Goal: Information Seeking & Learning: Find specific fact

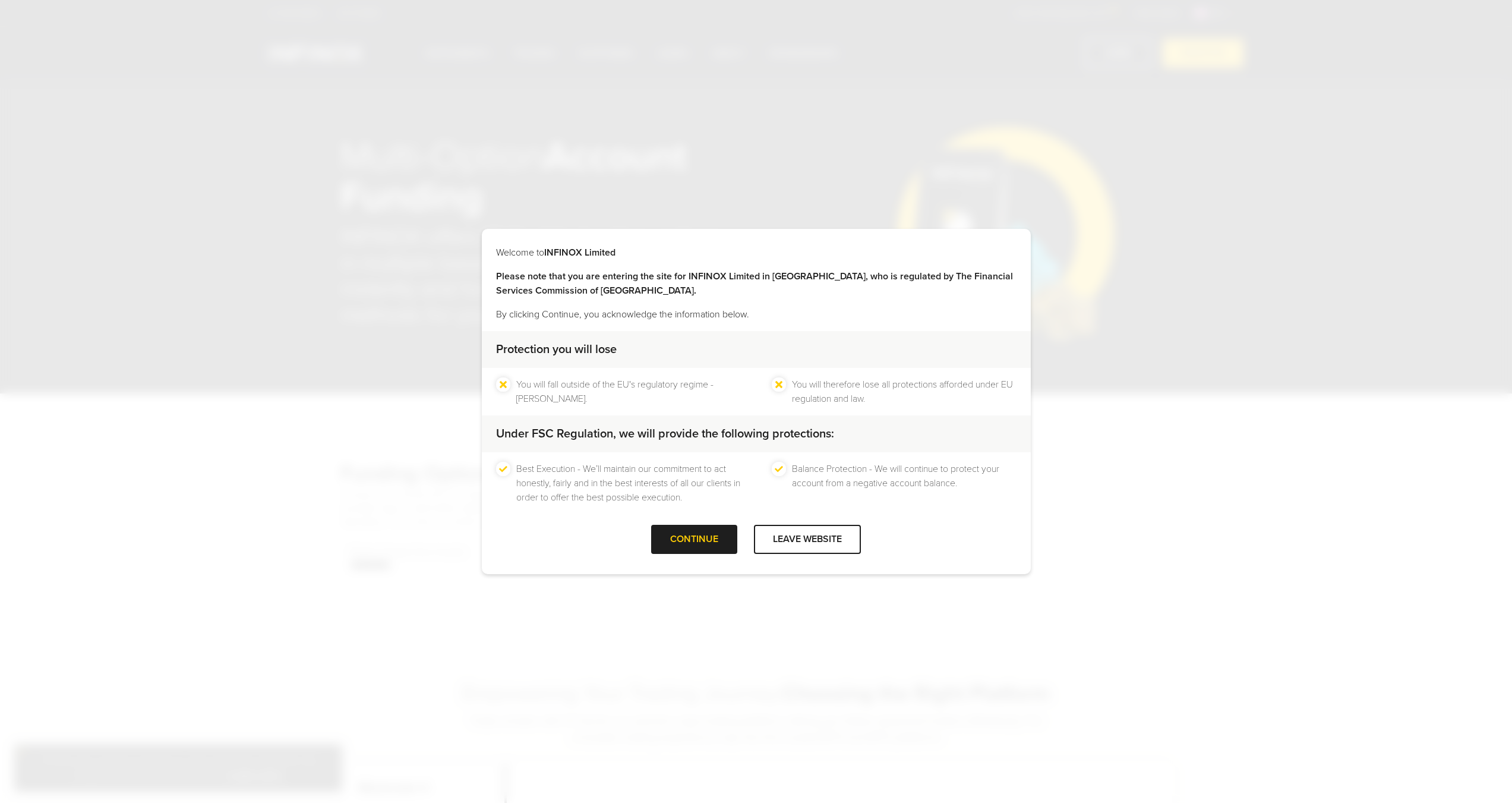
select select "***"
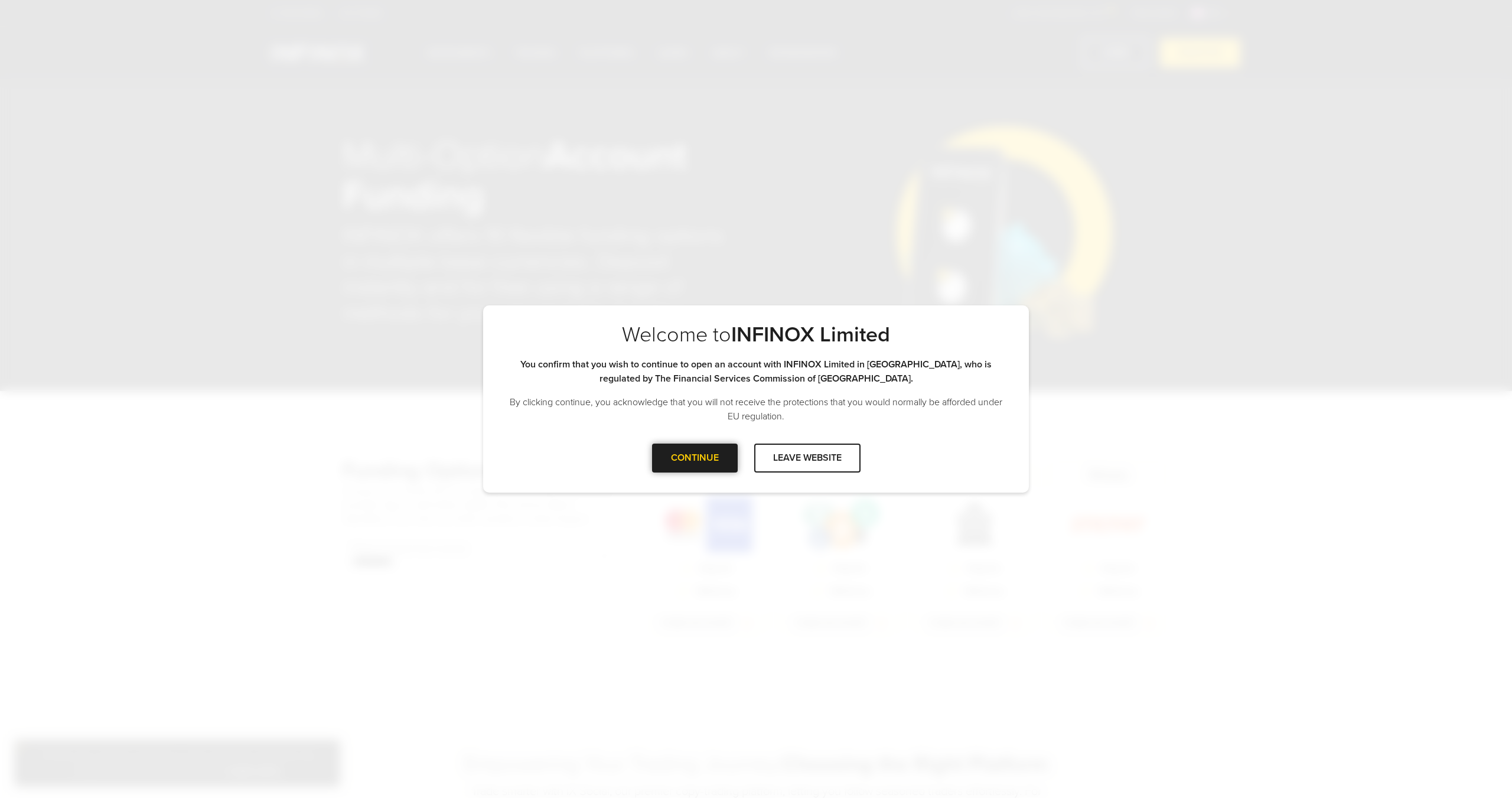
click at [695, 458] on div at bounding box center [695, 458] width 0 height 0
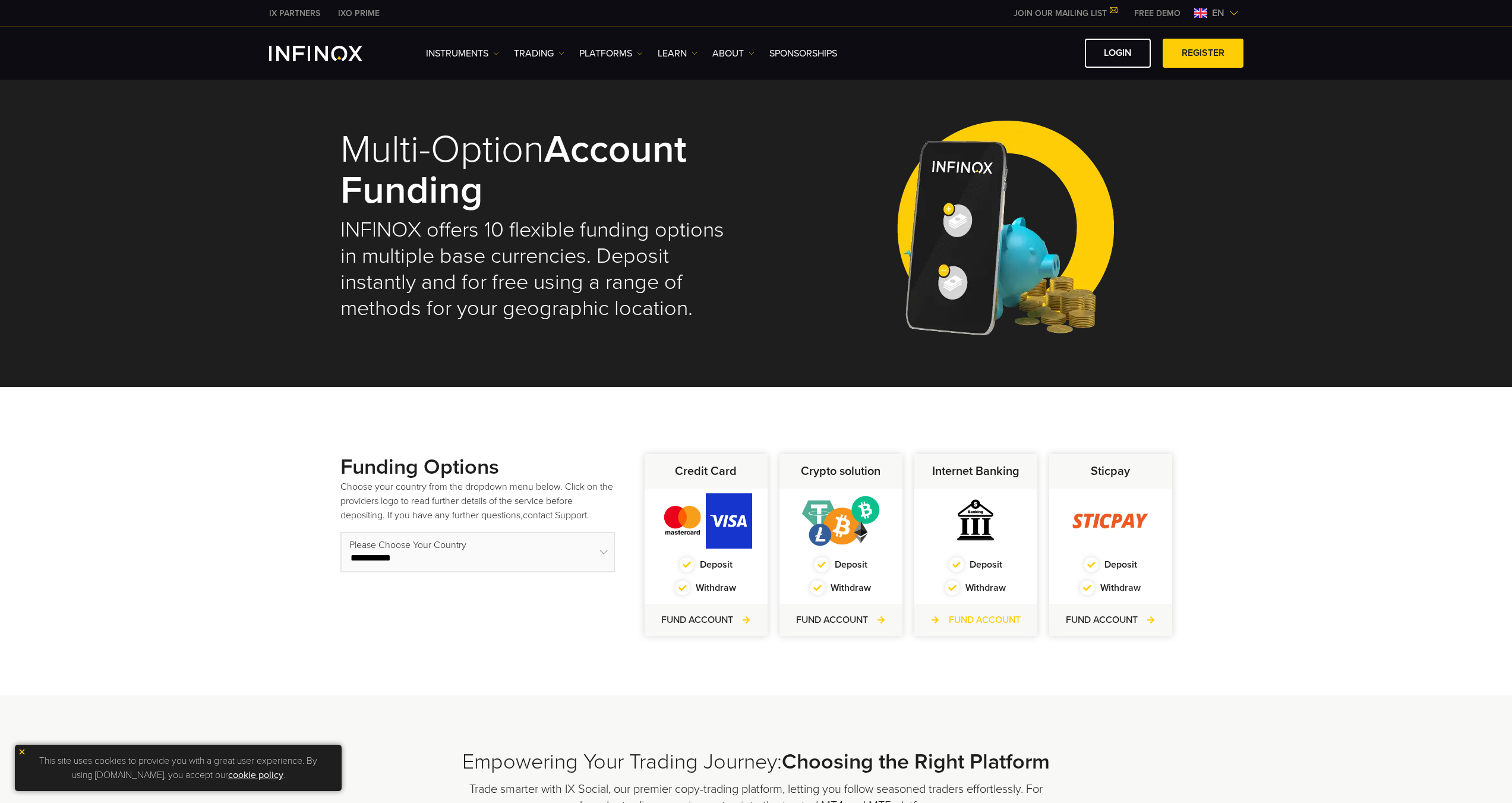
click at [957, 620] on link "FUND ACCOUNT" at bounding box center [975, 620] width 89 height 14
click at [691, 51] on link "Learn" at bounding box center [678, 54] width 40 height 14
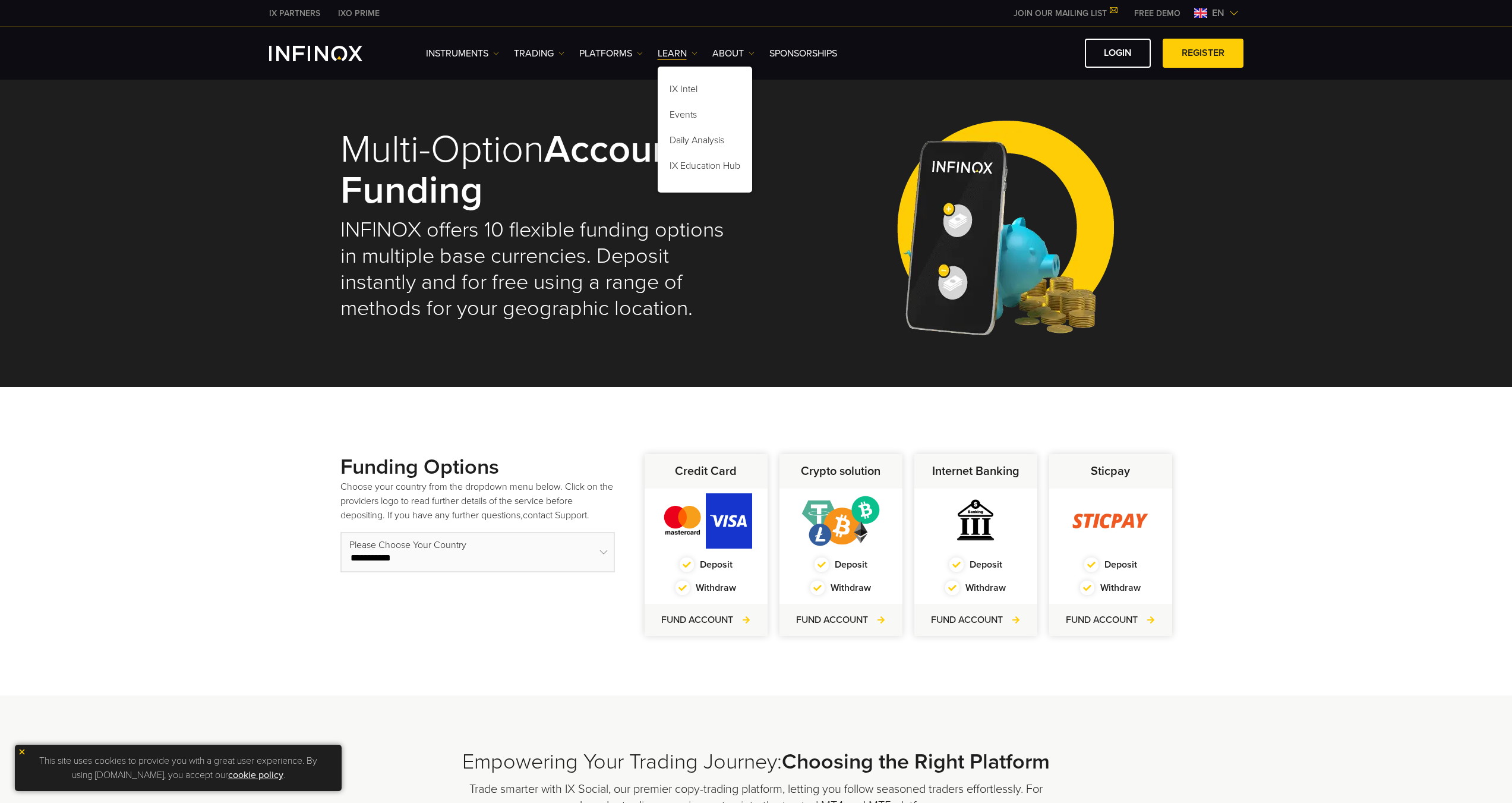
click at [809, 152] on div "Multi-Option Account Funding INFINOX offers 10 flexible funding options in mult…" at bounding box center [756, 226] width 831 height 260
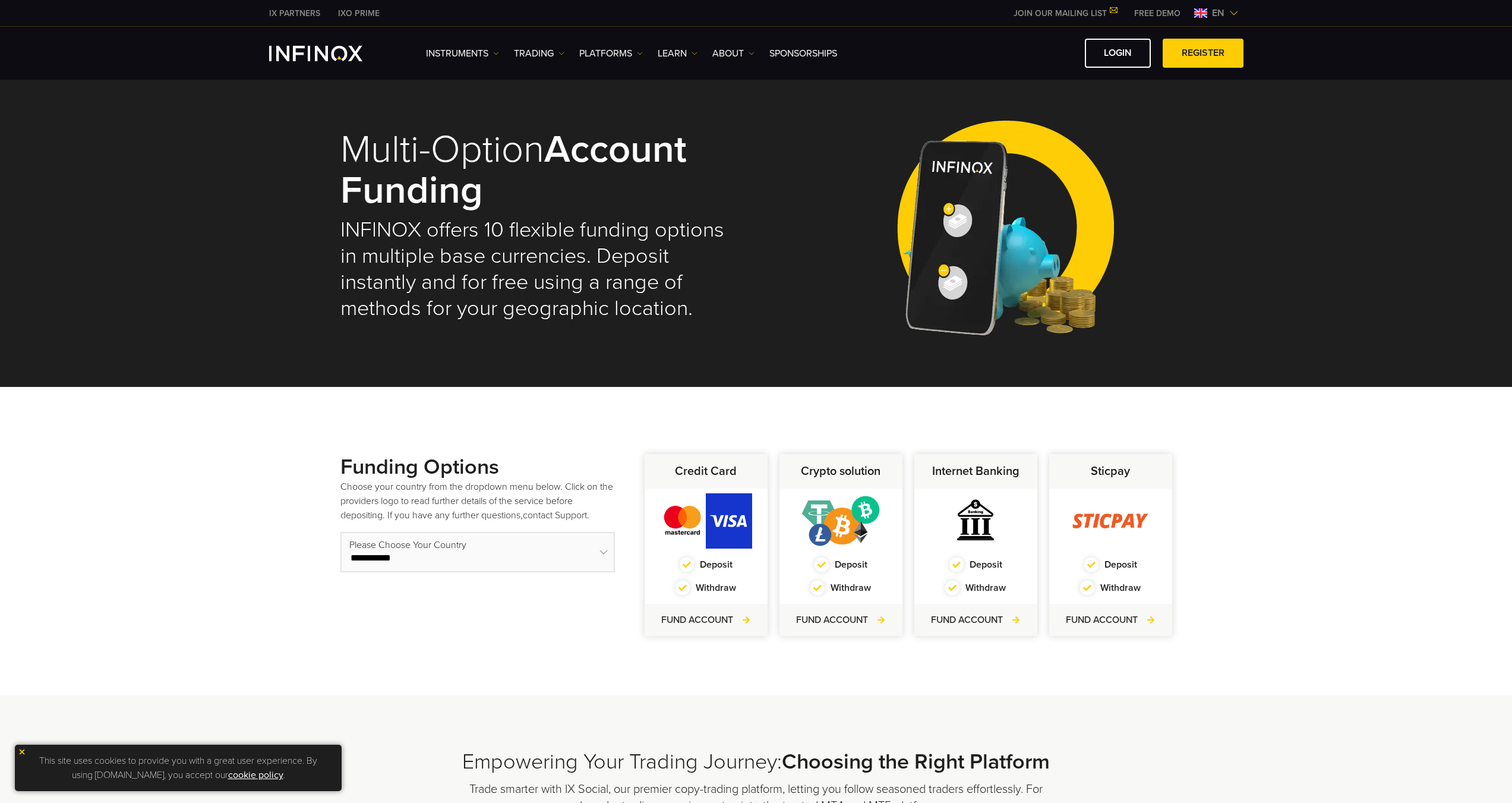
click at [732, 44] on div "Instruments Instruments Product Information TRADING Accounts" at bounding box center [834, 53] width 817 height 29
click at [740, 54] on link "ABOUT" at bounding box center [733, 54] width 42 height 14
click at [737, 114] on link "FAQs" at bounding box center [755, 117] width 87 height 26
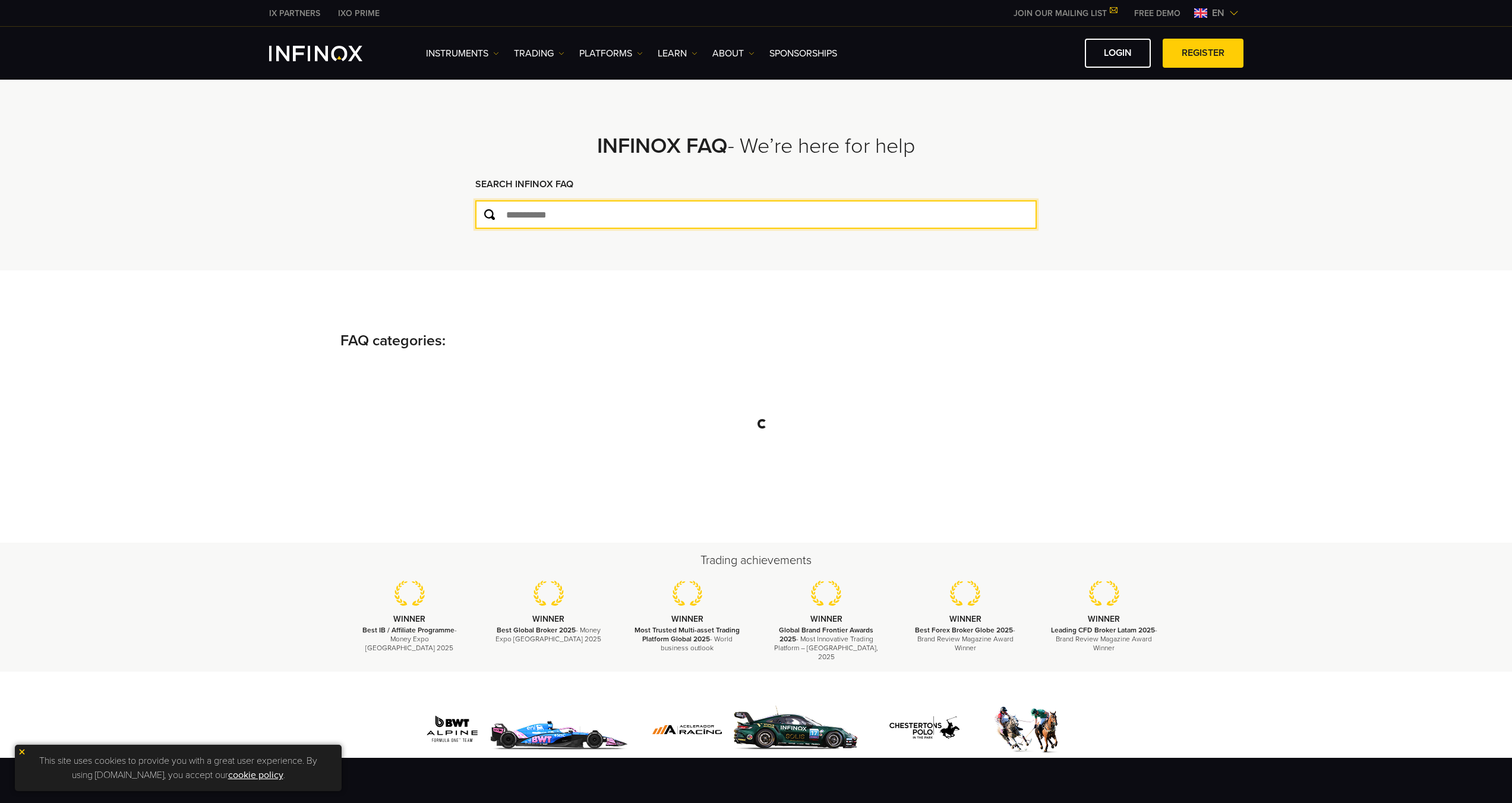
click at [532, 221] on input "text" at bounding box center [756, 215] width 561 height 29
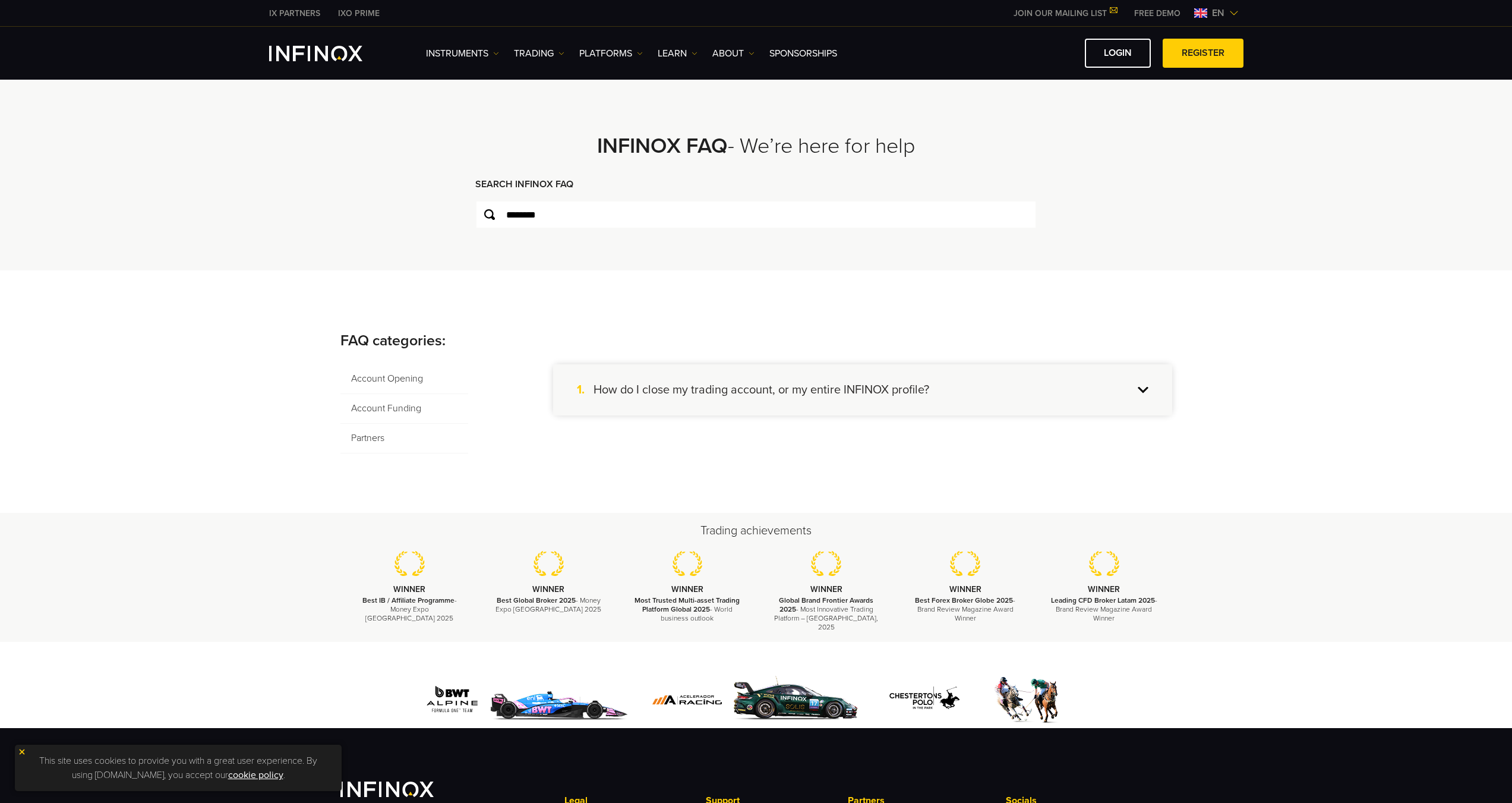
click at [391, 407] on span "Account Funding" at bounding box center [404, 409] width 128 height 30
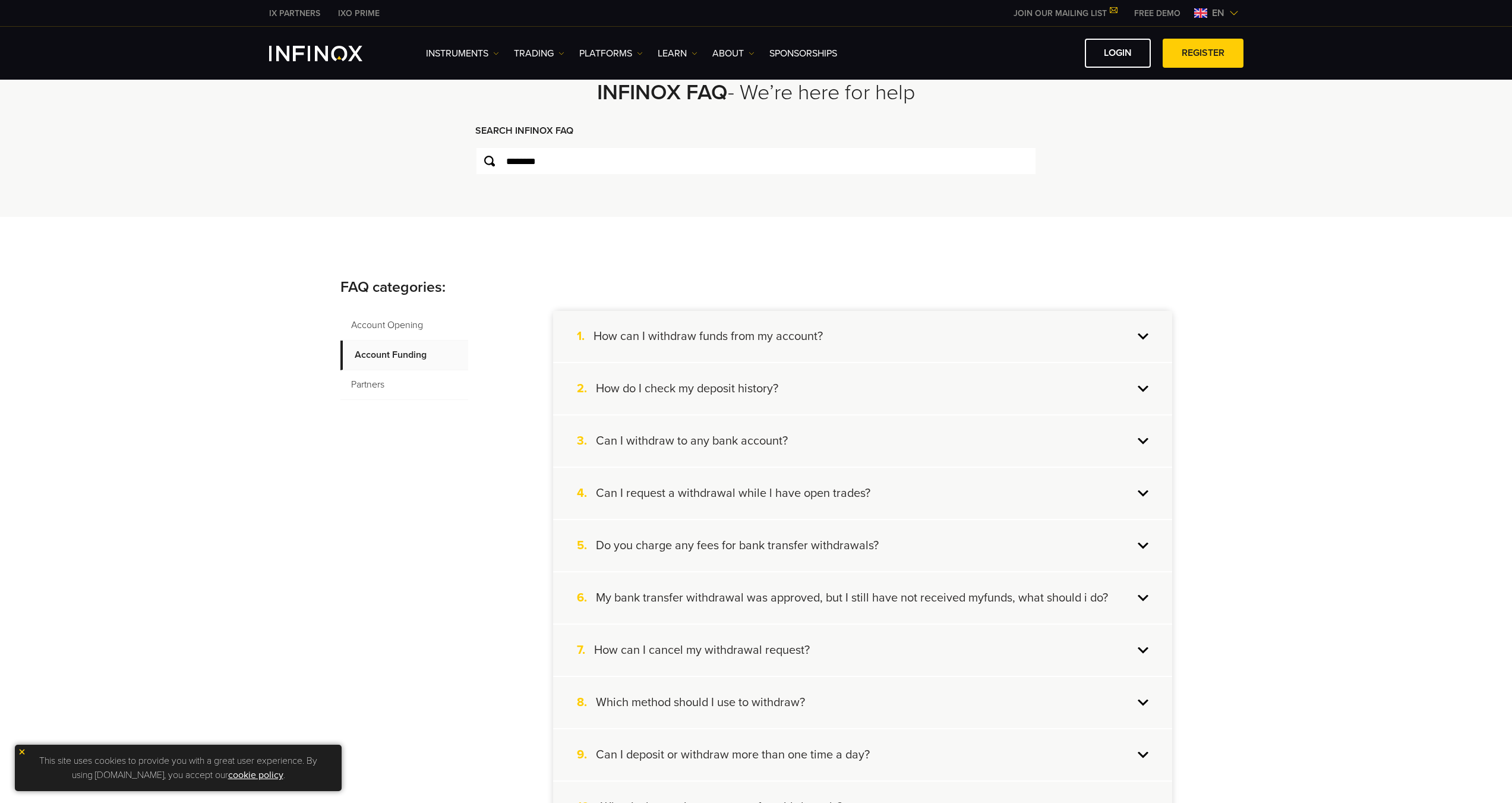
scroll to position [59, 0]
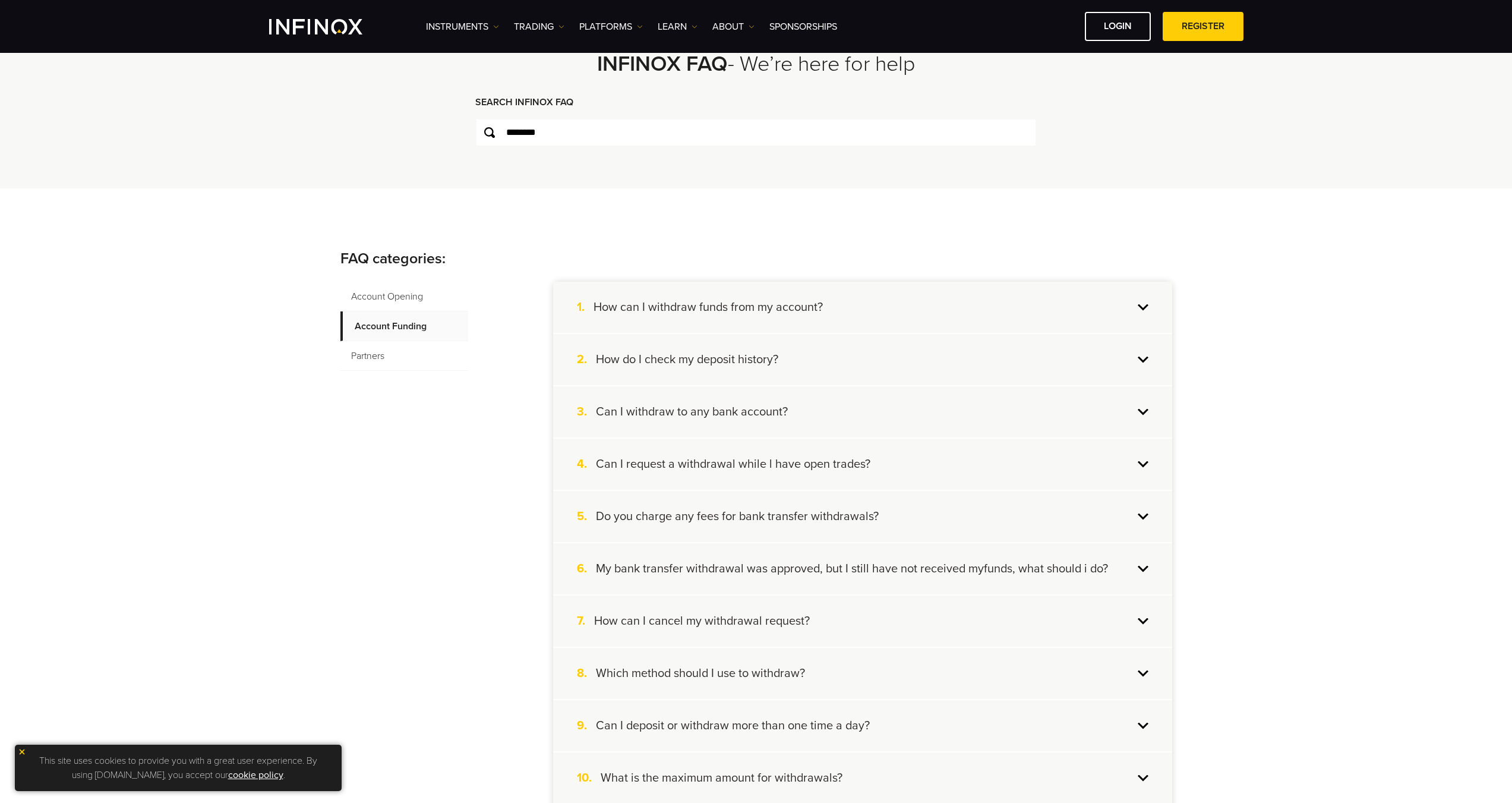
click at [856, 515] on h4 "Do you charge any fees for bank transfer withdrawals?" at bounding box center [738, 516] width 283 height 16
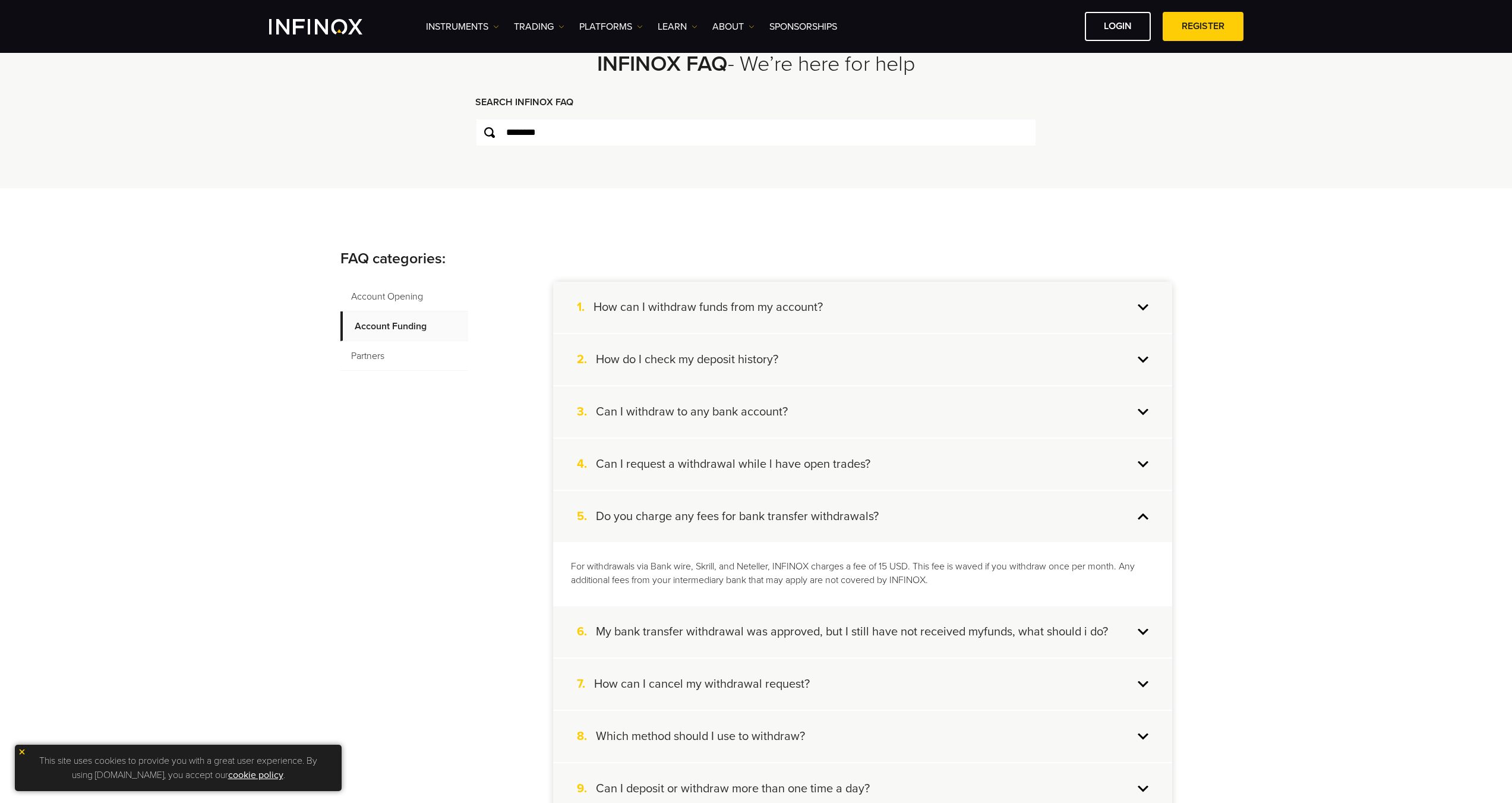
click at [873, 514] on h4 "Do you charge any fees for bank transfer withdrawals?" at bounding box center [738, 516] width 283 height 16
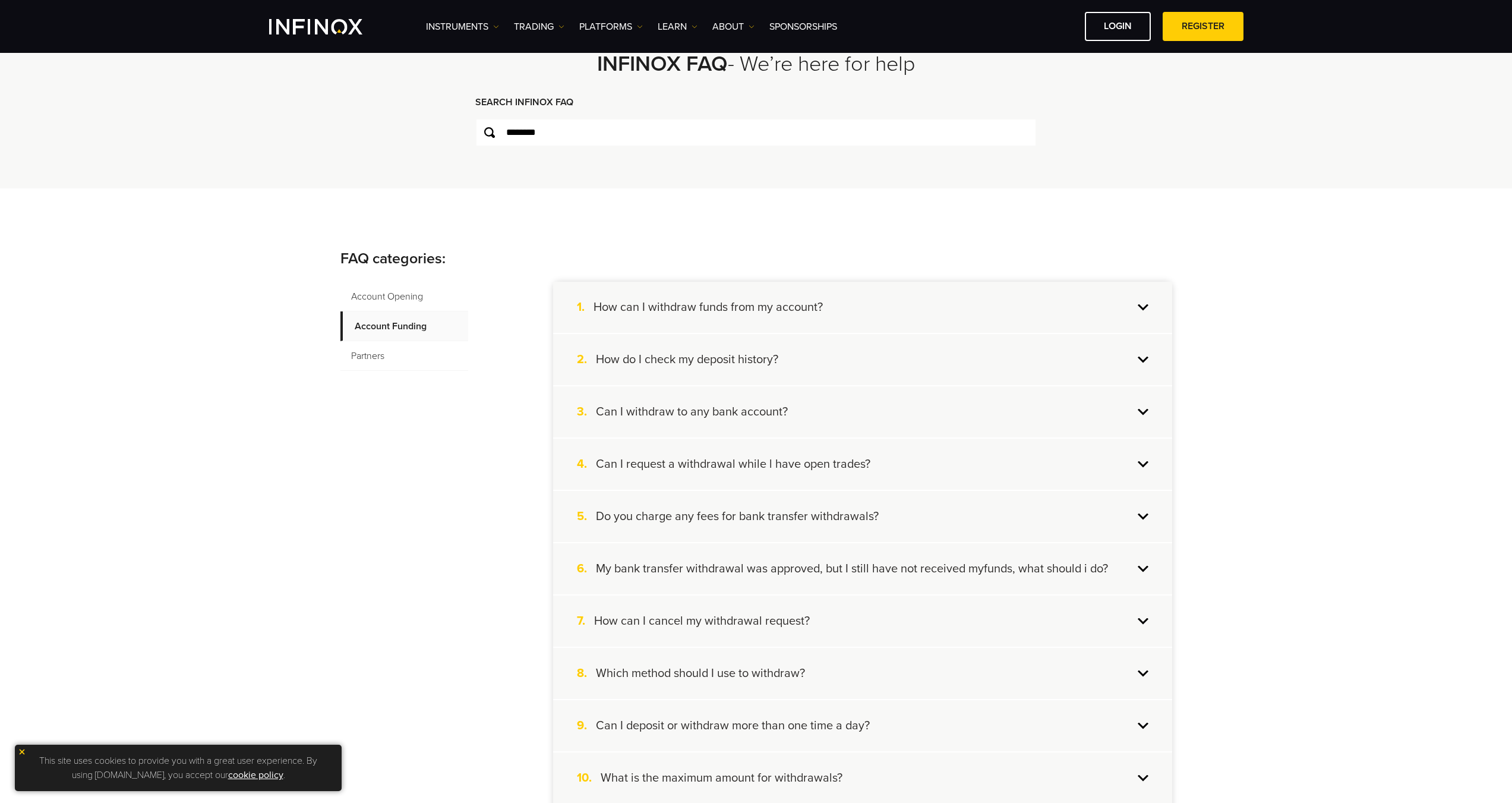
click at [814, 571] on h4 "My bank transfer withdrawal was approved, but I still have not received myfunds…" at bounding box center [852, 568] width 512 height 16
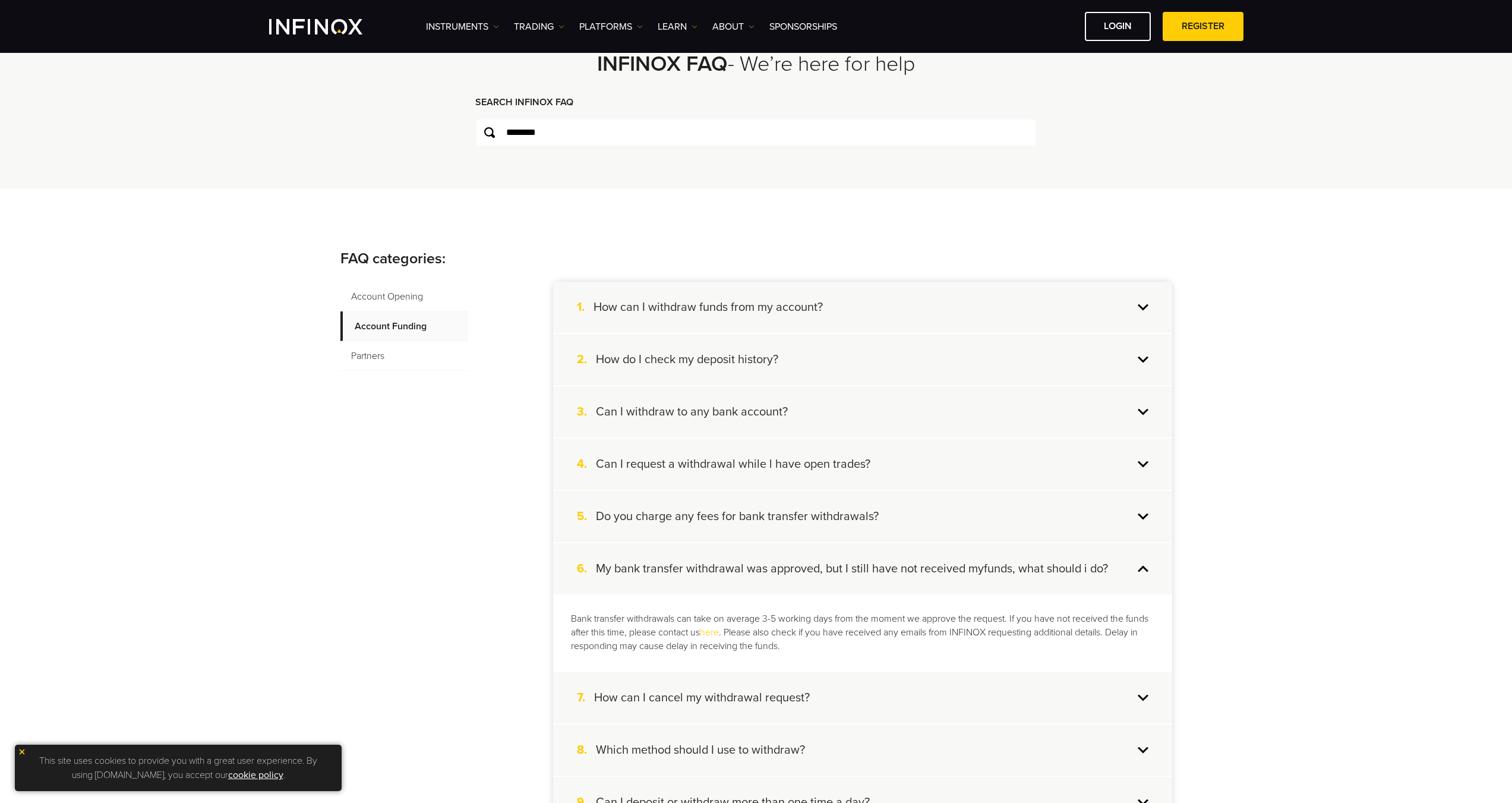
click at [814, 571] on h4 "My bank transfer withdrawal was approved, but I still have not received myfunds…" at bounding box center [852, 568] width 512 height 16
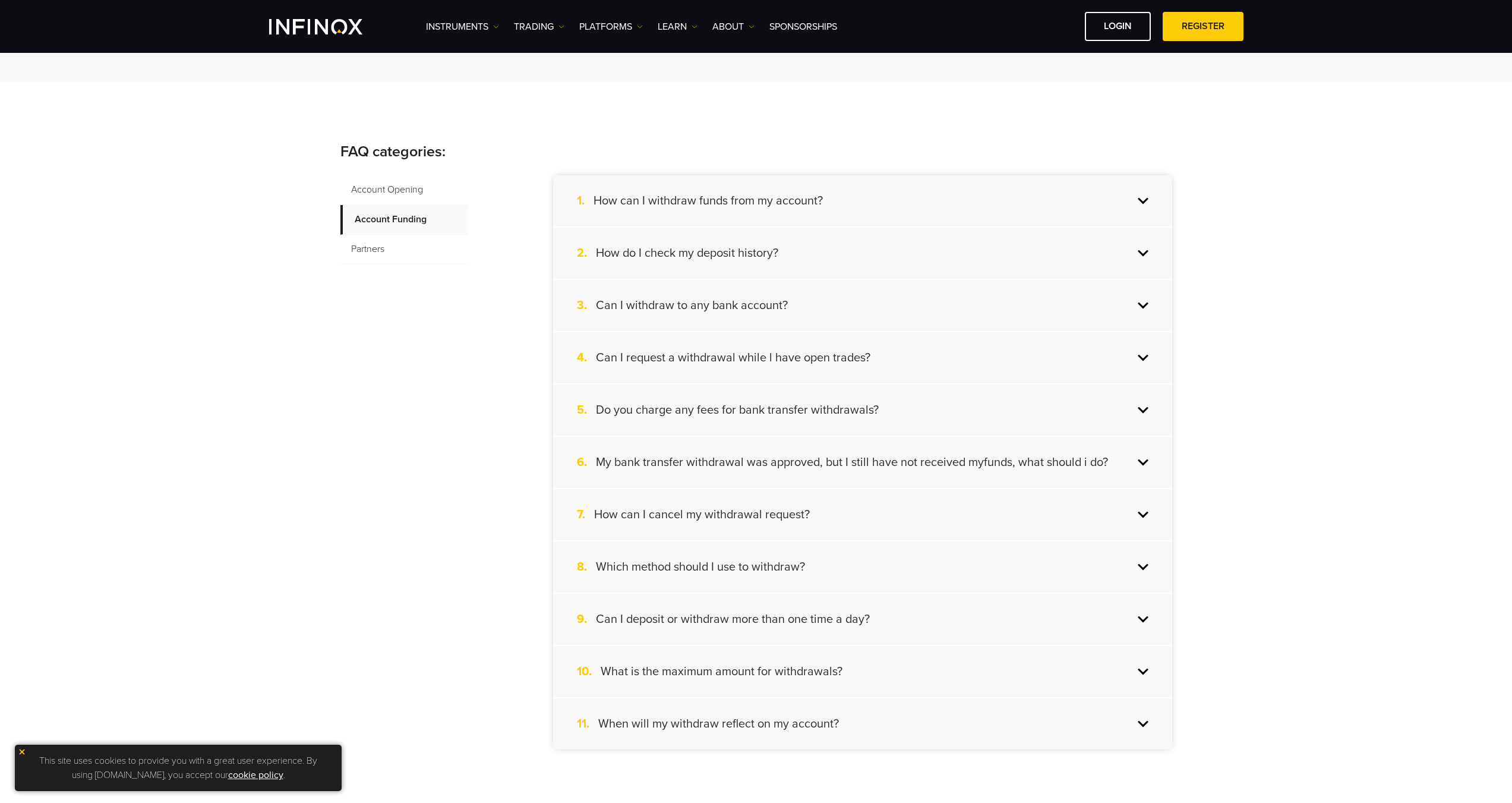
scroll to position [178, 0]
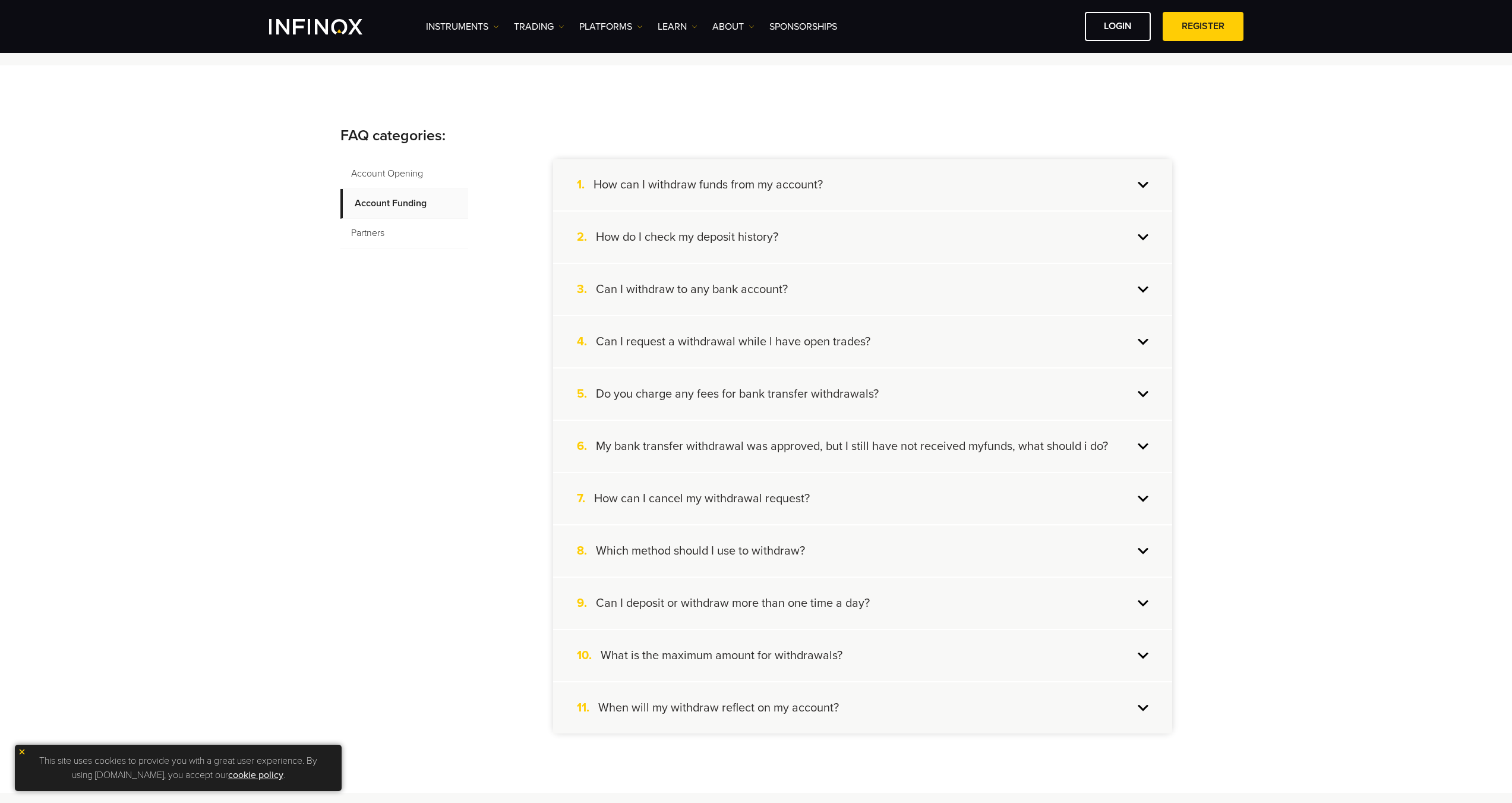
click at [756, 558] on h4 "Which method should I use to withdraw?" at bounding box center [701, 551] width 209 height 16
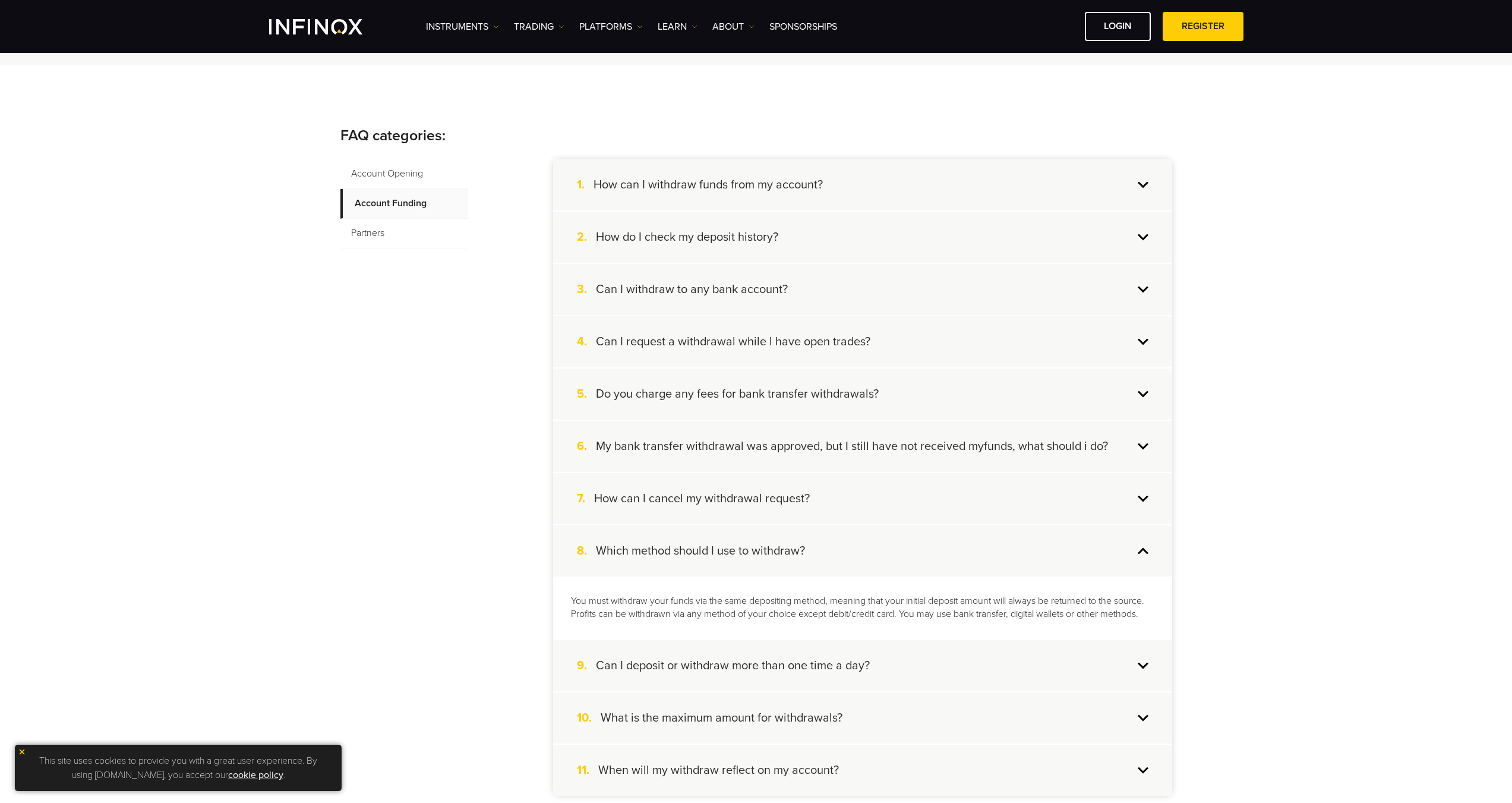
click at [756, 558] on h4 "Which method should I use to withdraw?" at bounding box center [701, 551] width 209 height 16
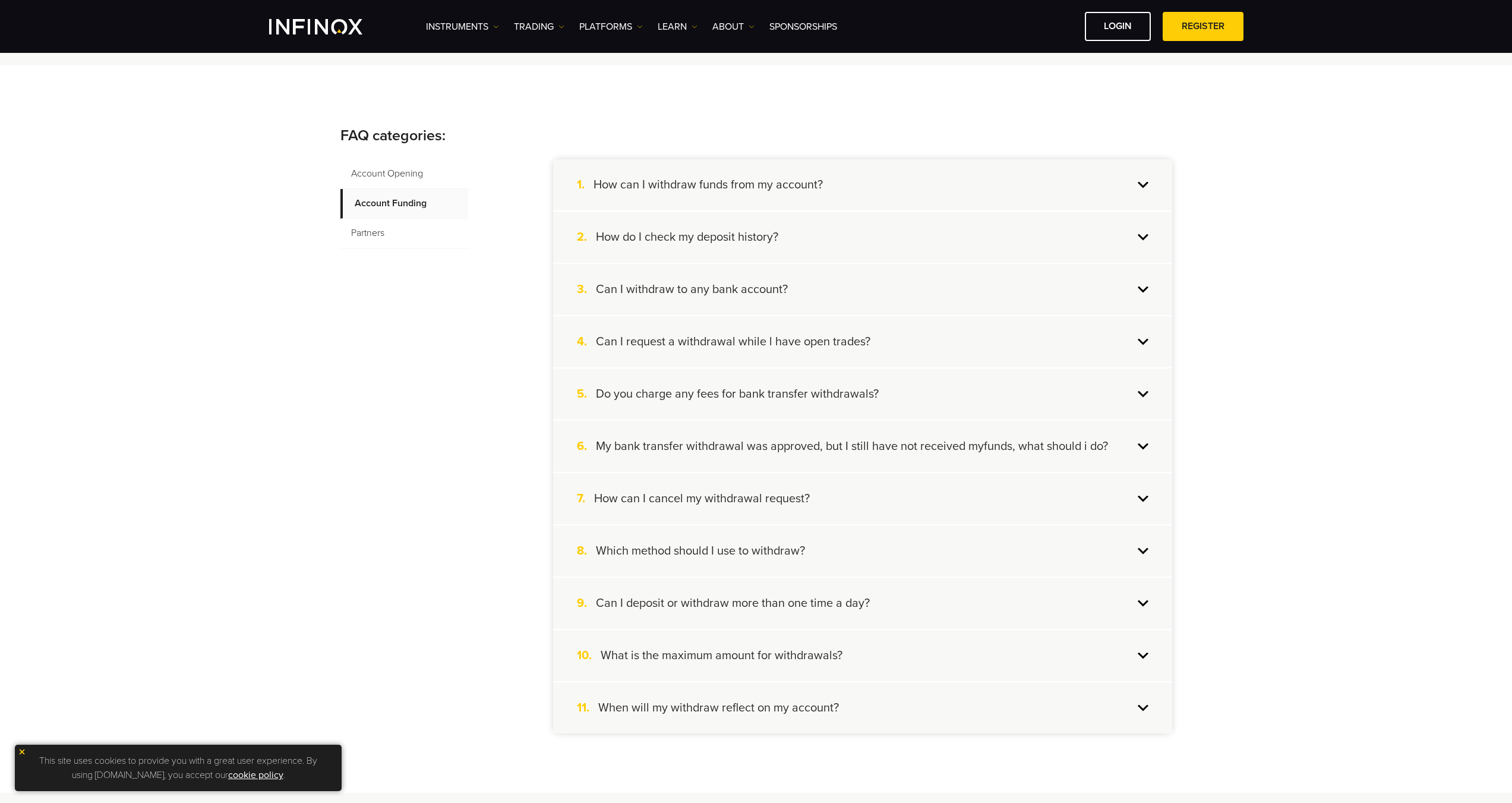
click at [819, 658] on h4 "What is the maximum amount for withdrawals?" at bounding box center [721, 656] width 242 height 16
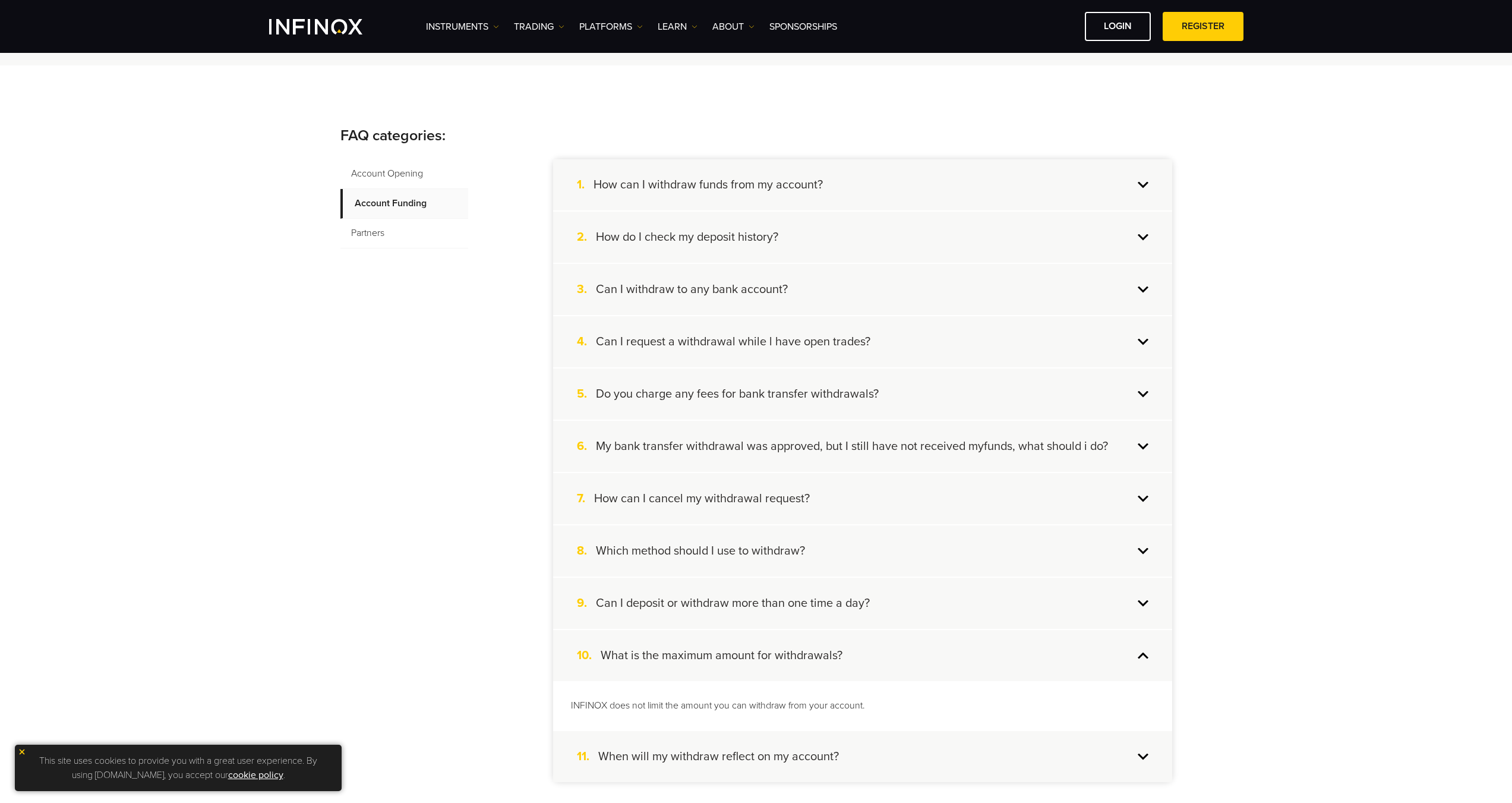
click at [819, 658] on h4 "What is the maximum amount for withdrawals?" at bounding box center [721, 656] width 242 height 16
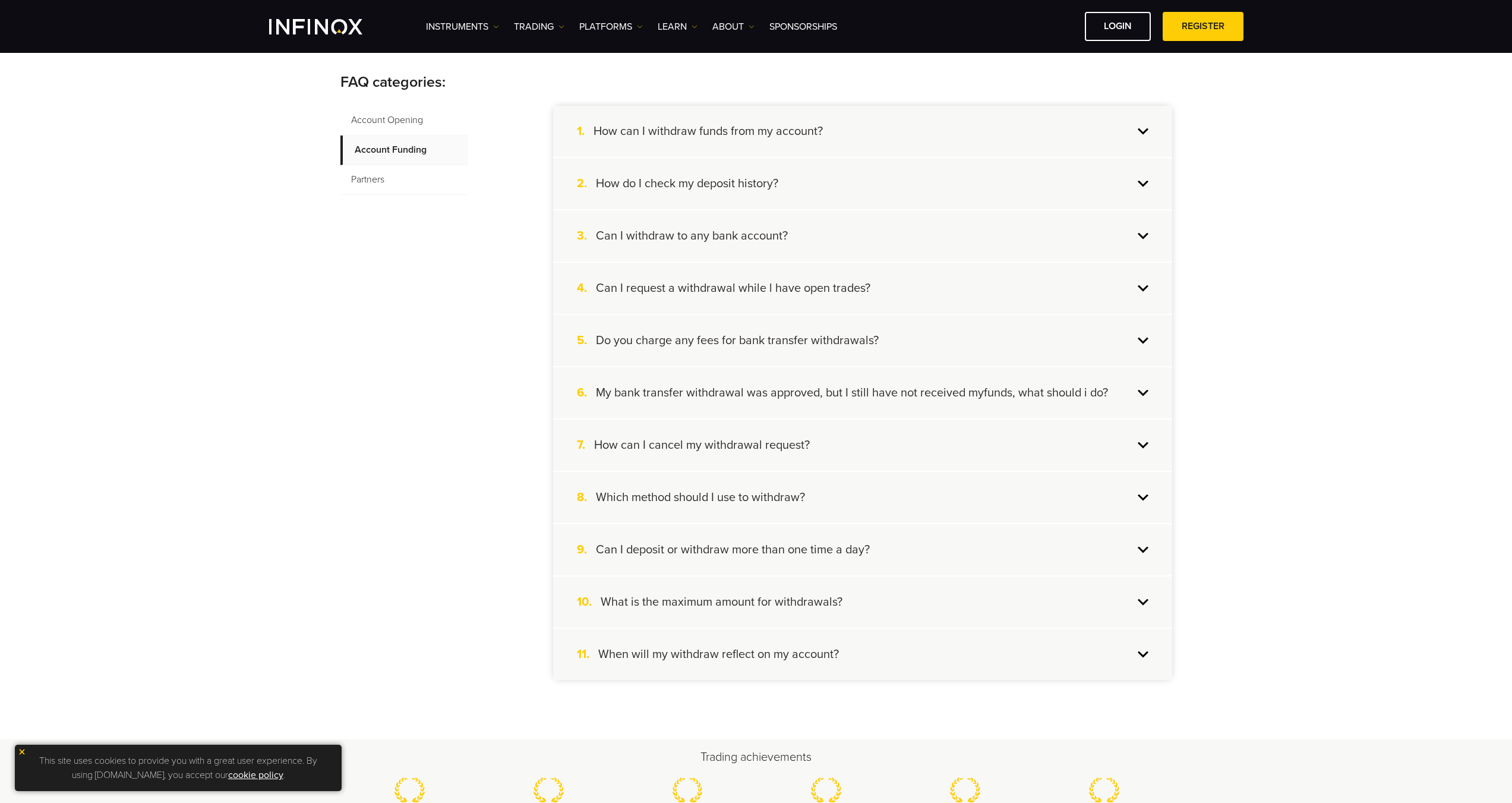
scroll to position [237, 0]
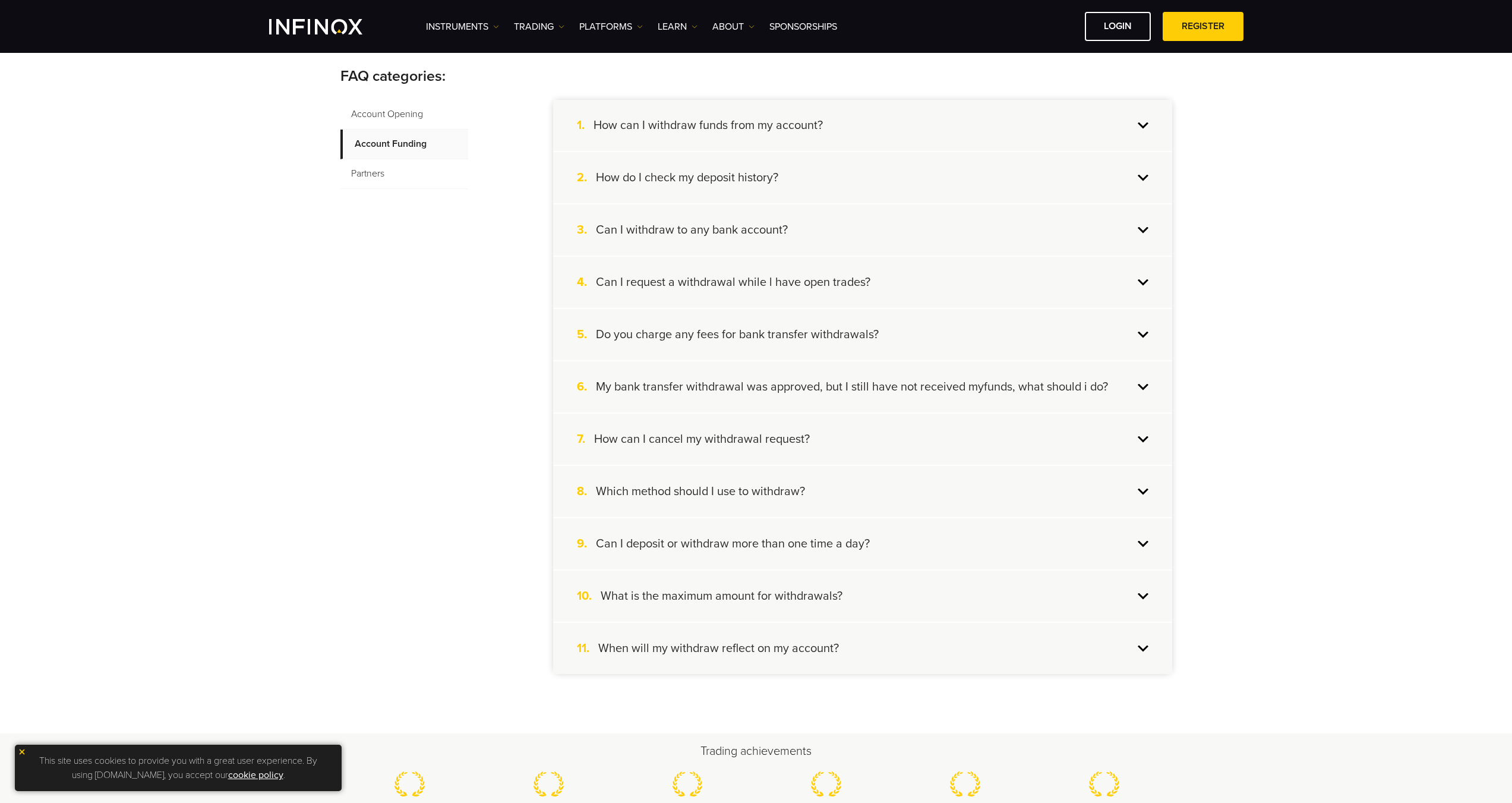
click at [819, 658] on div "11. When will my withdraw reflect on my account?" at bounding box center [863, 648] width 619 height 51
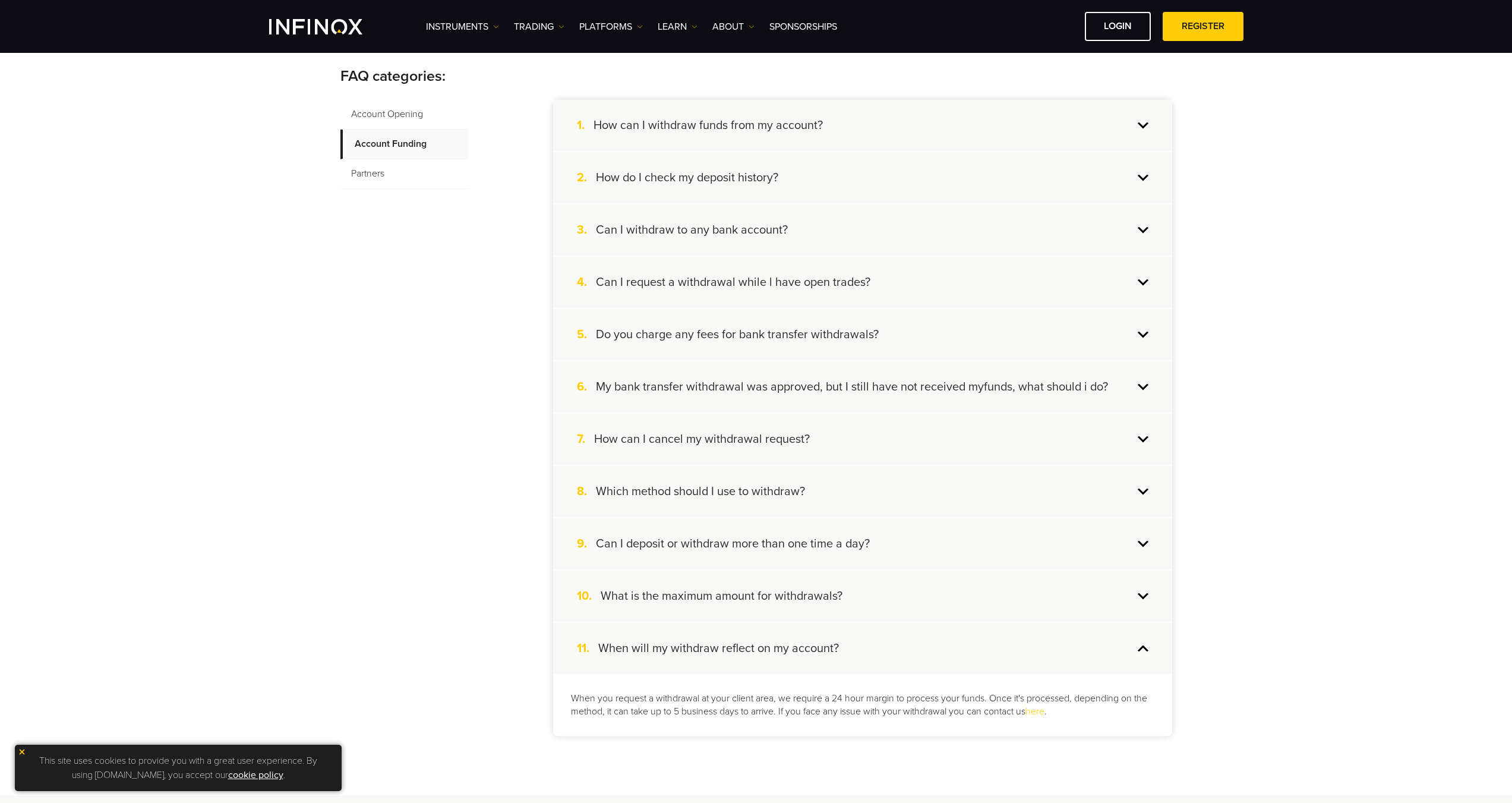
click at [818, 656] on div "11. When will my withdraw reflect on my account?" at bounding box center [863, 648] width 619 height 51
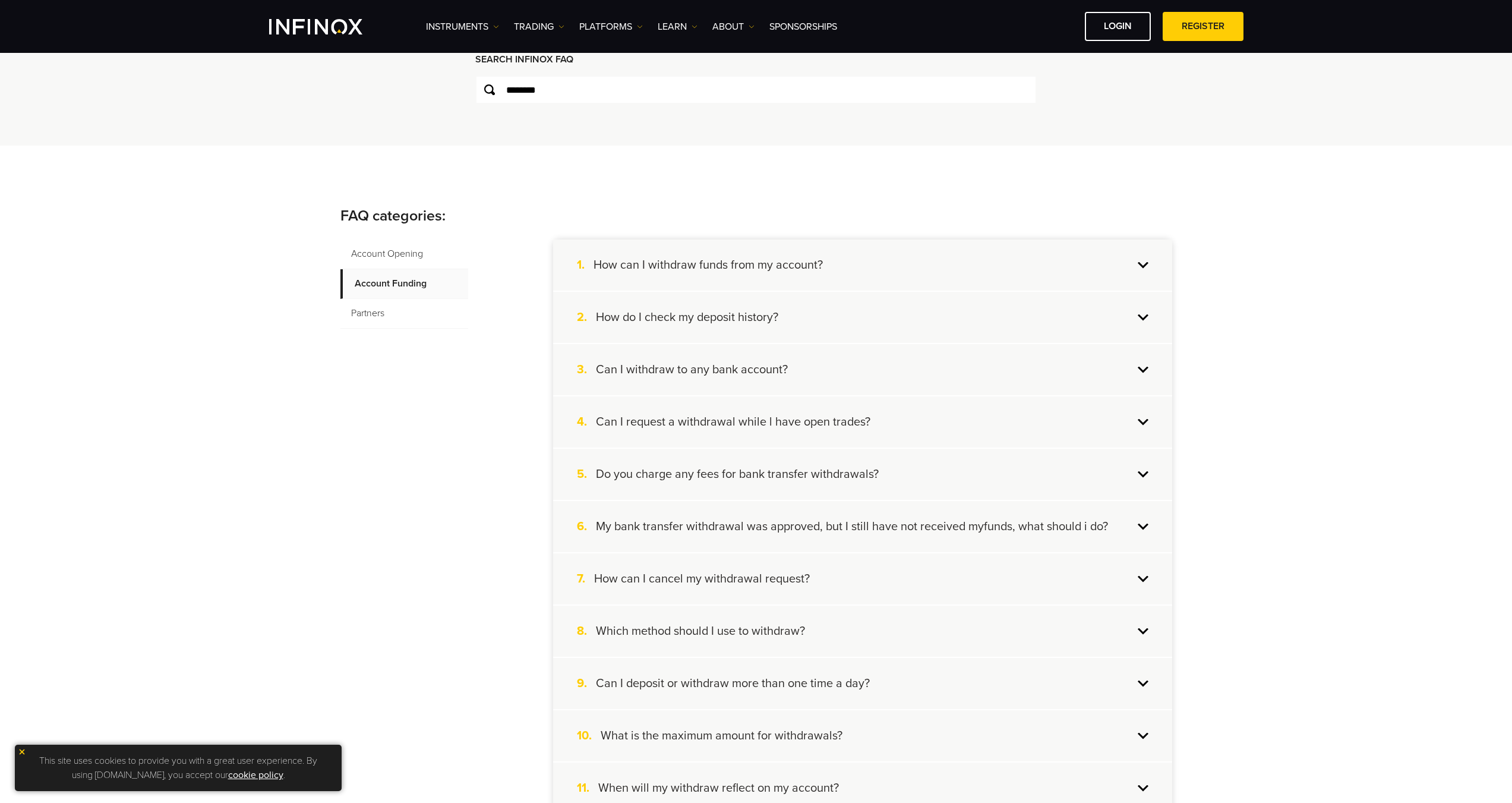
scroll to position [0, 0]
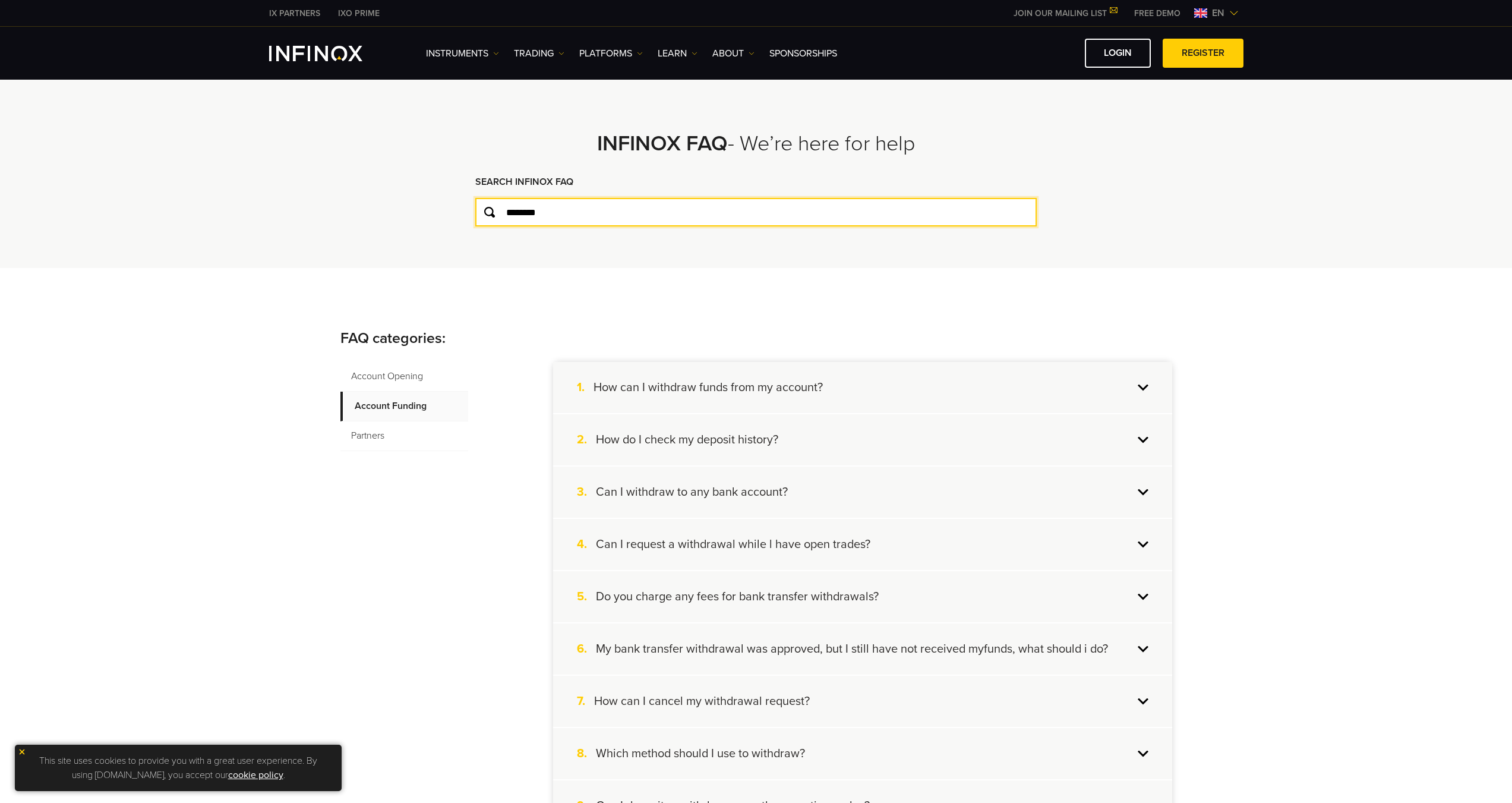
drag, startPoint x: 566, startPoint y: 220, endPoint x: 490, endPoint y: 227, distance: 76.3
click at [490, 227] on div "**********" at bounding box center [756, 172] width 624 height 191
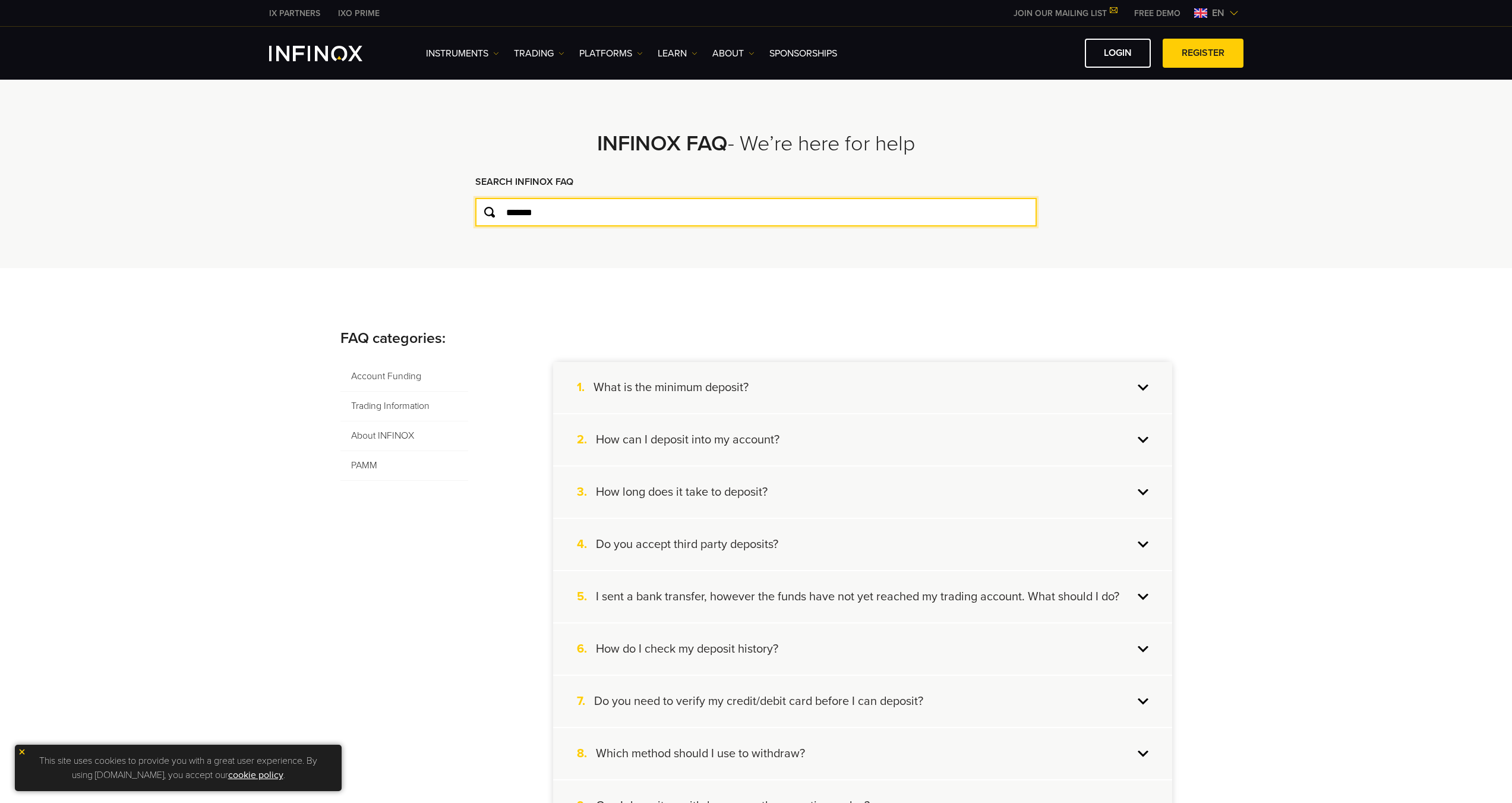
type input "*******"
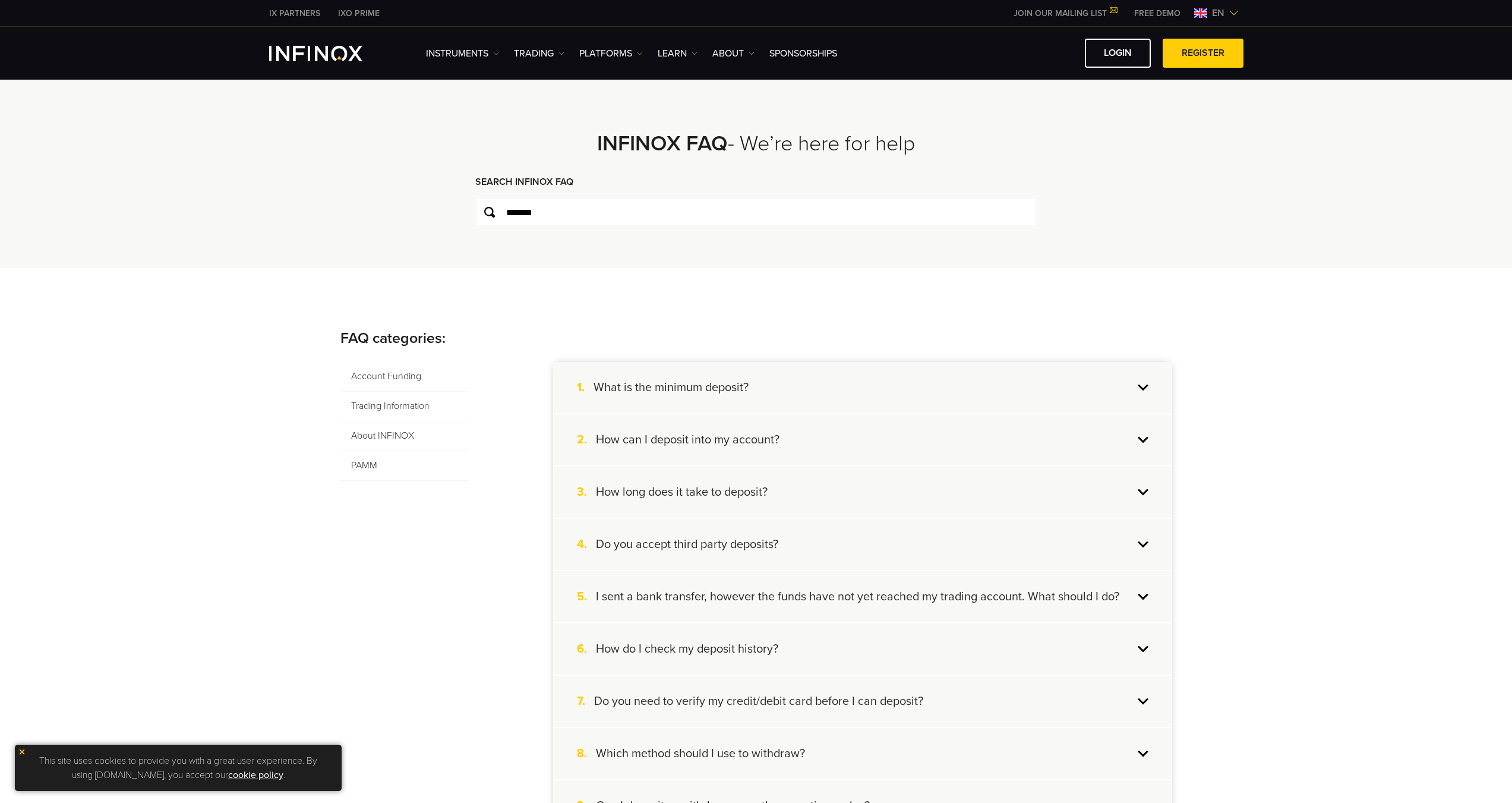
click at [741, 495] on h4 "How long does it take to deposit?" at bounding box center [682, 492] width 172 height 16
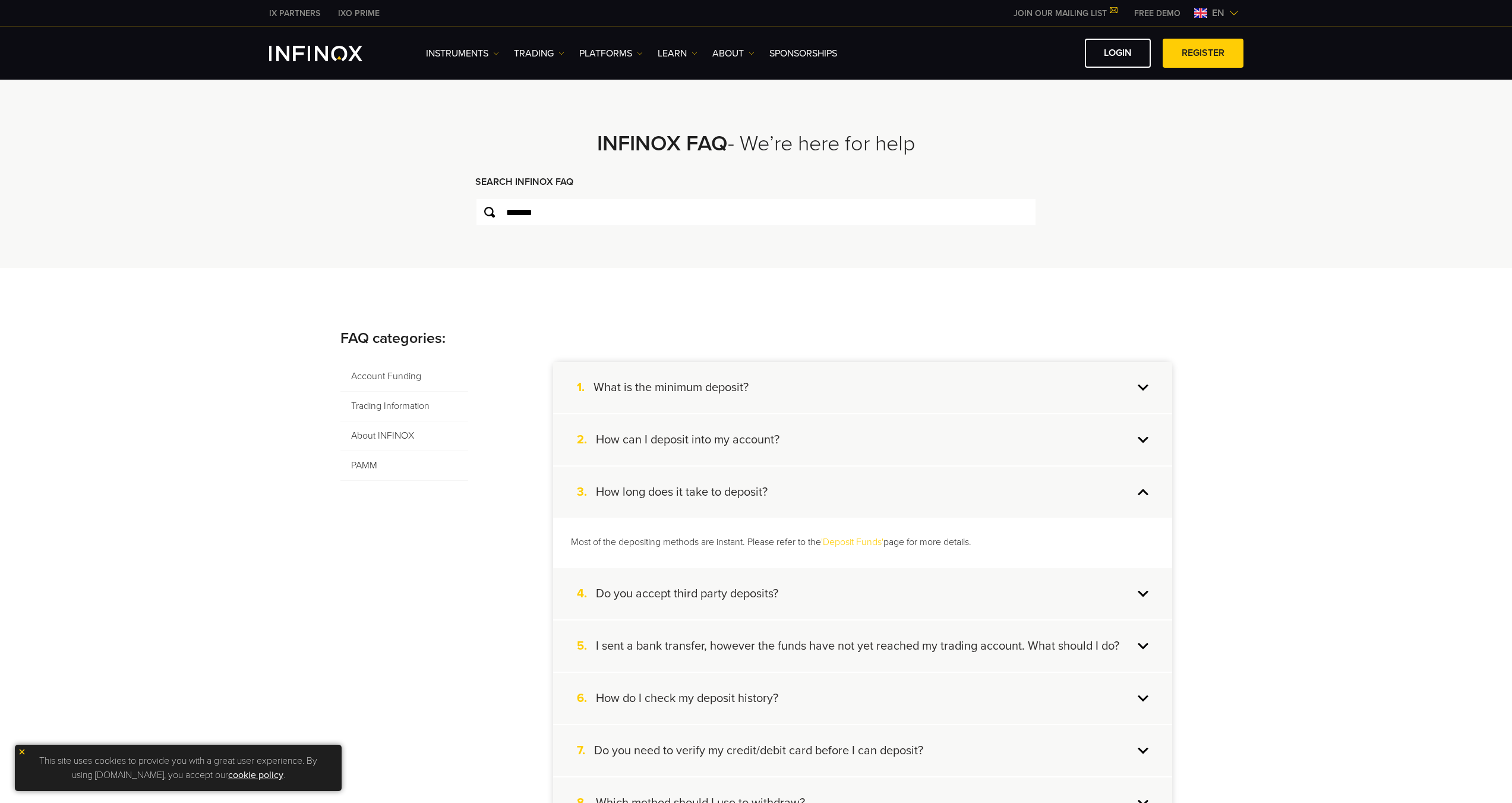
click at [854, 538] on link "'Deposit Funds'" at bounding box center [851, 542] width 62 height 12
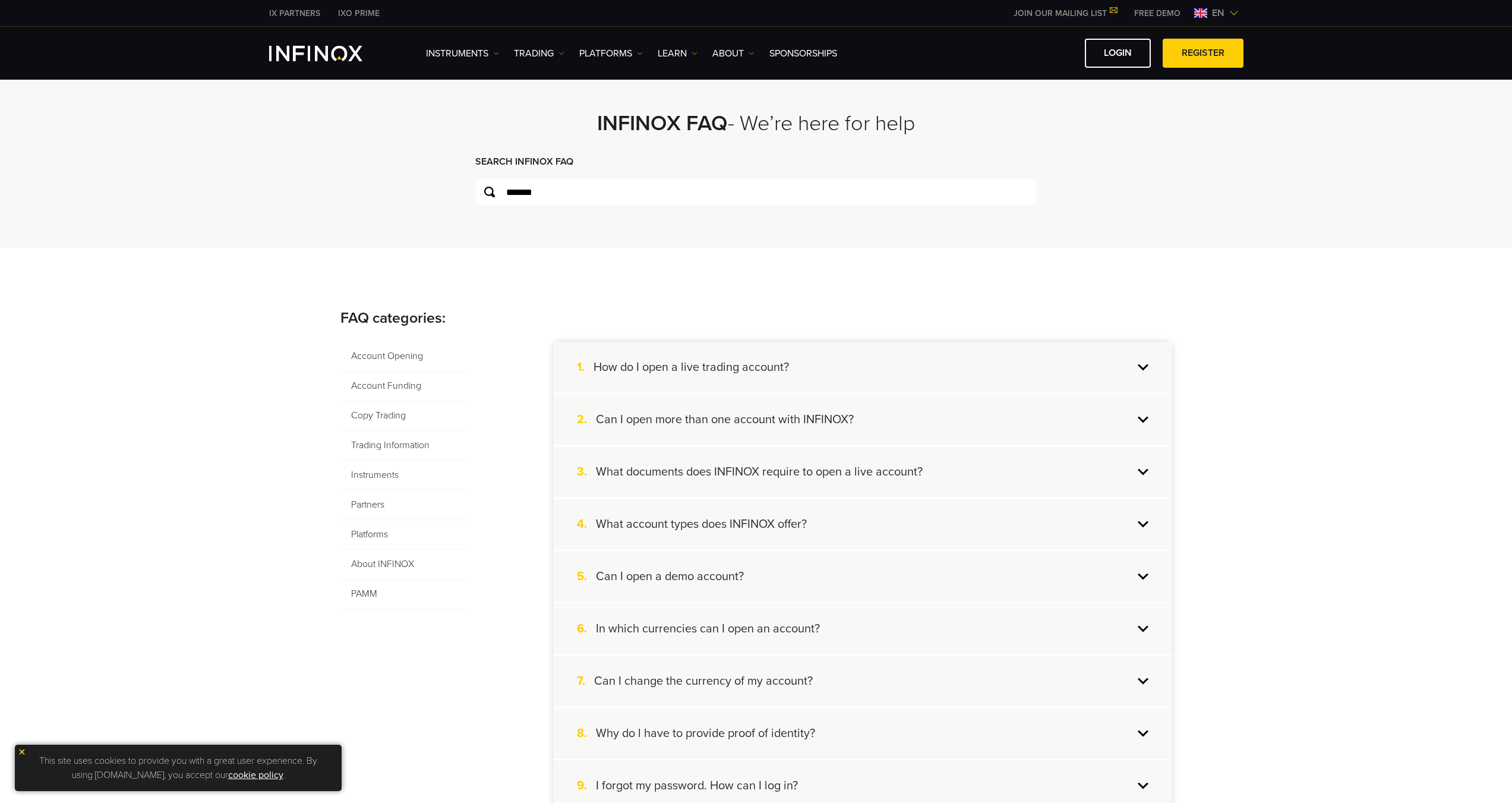
scroll to position [59, 0]
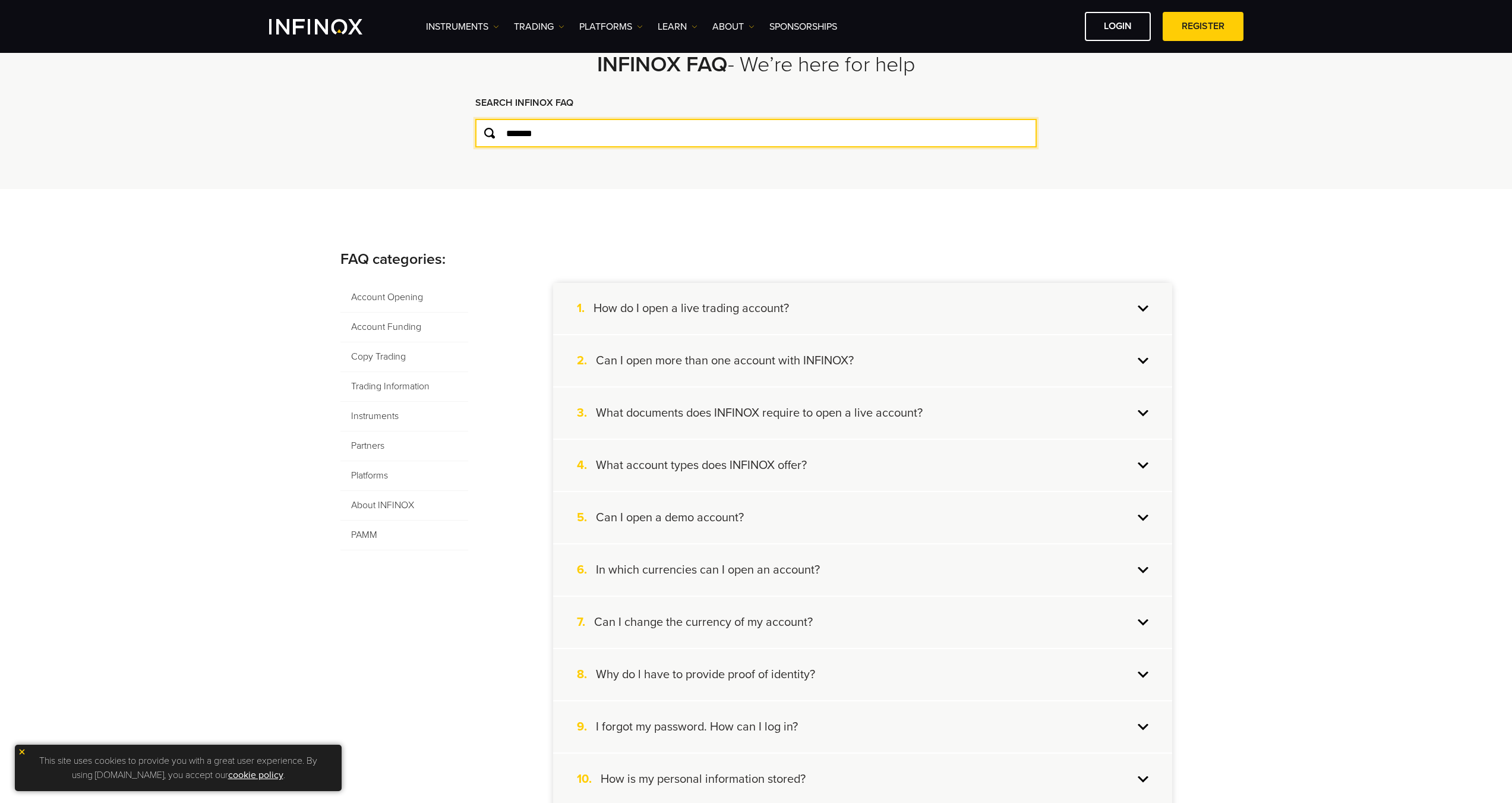
click at [555, 134] on input "*******" at bounding box center [756, 133] width 561 height 29
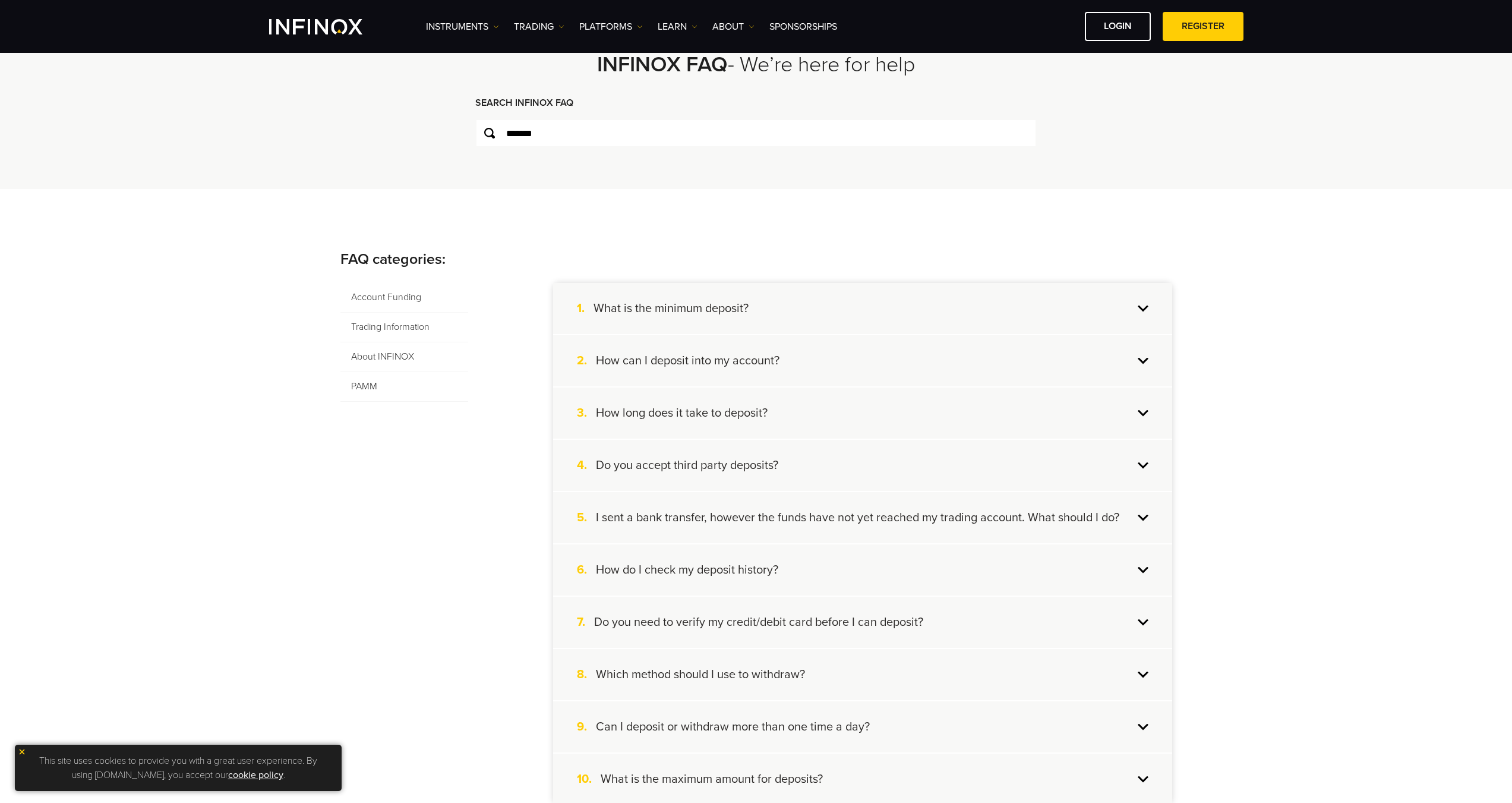
click at [728, 413] on h4 "How long does it take to deposit?" at bounding box center [682, 413] width 172 height 16
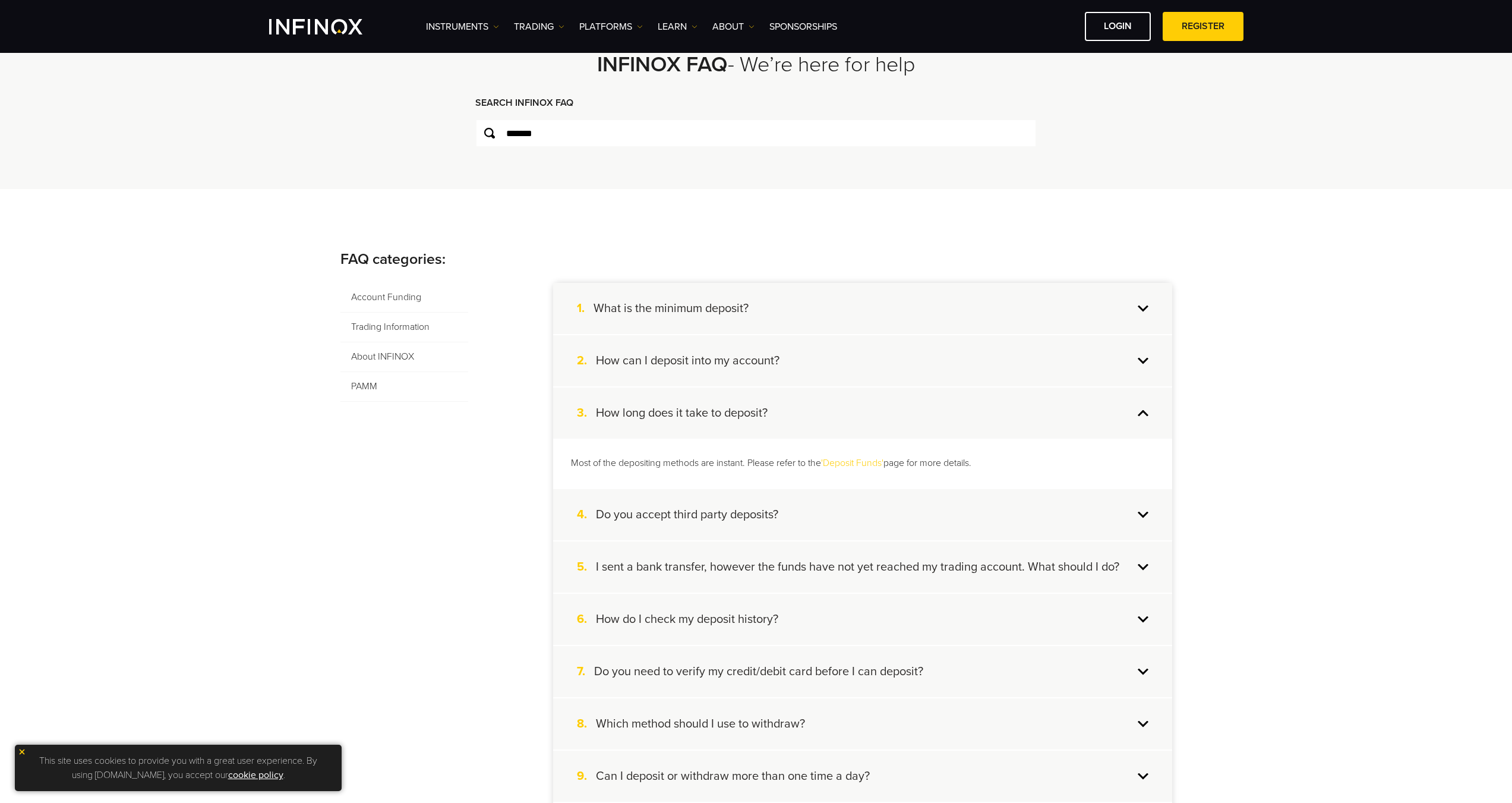
click at [729, 413] on h4 "How long does it take to deposit?" at bounding box center [682, 413] width 172 height 16
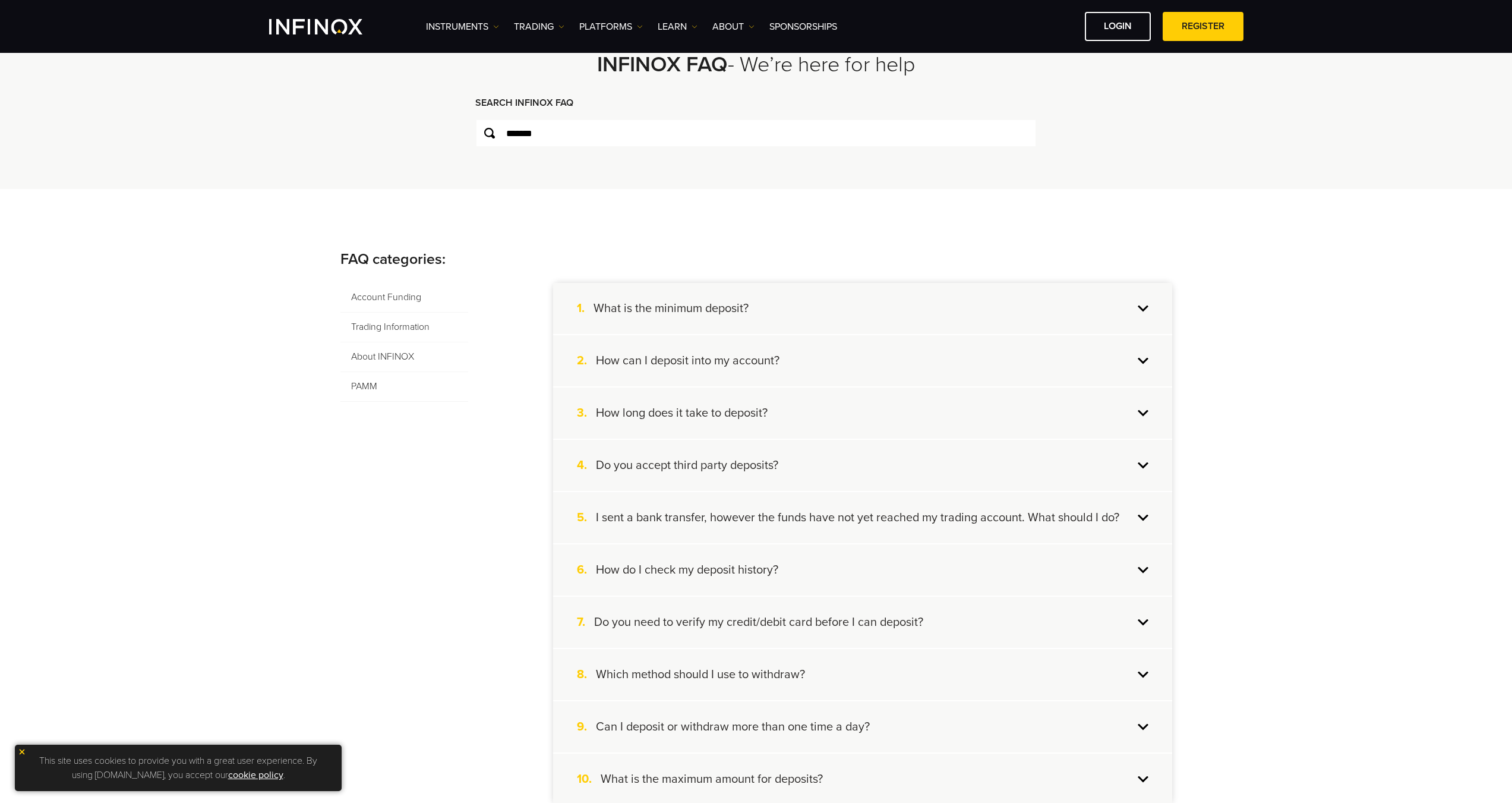
click at [774, 518] on h4 "I sent a bank transfer, however the funds have not yet reached my trading accou…" at bounding box center [858, 518] width 523 height 16
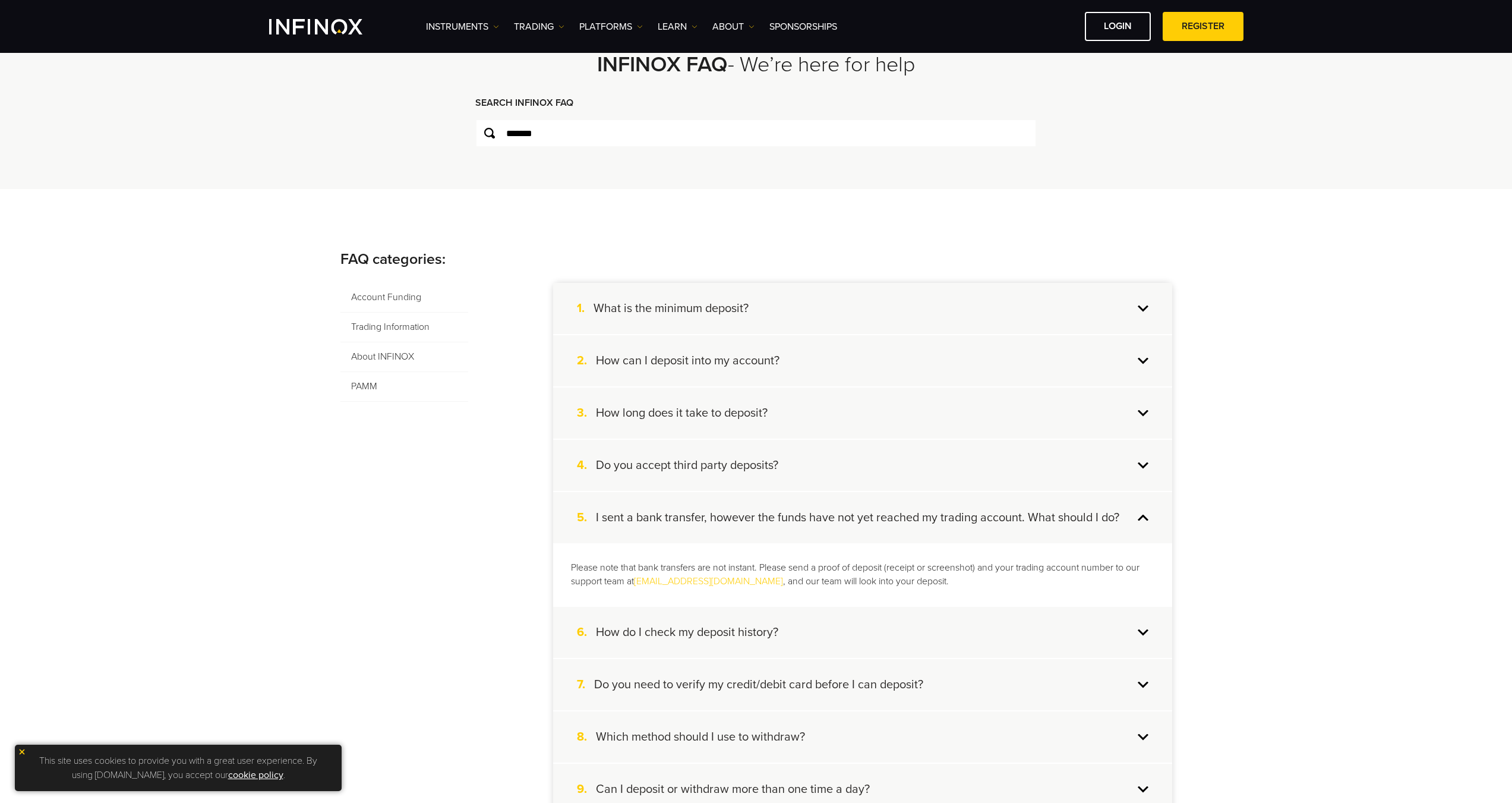
click at [774, 518] on h4 "I sent a bank transfer, however the funds have not yet reached my trading accou…" at bounding box center [858, 518] width 523 height 16
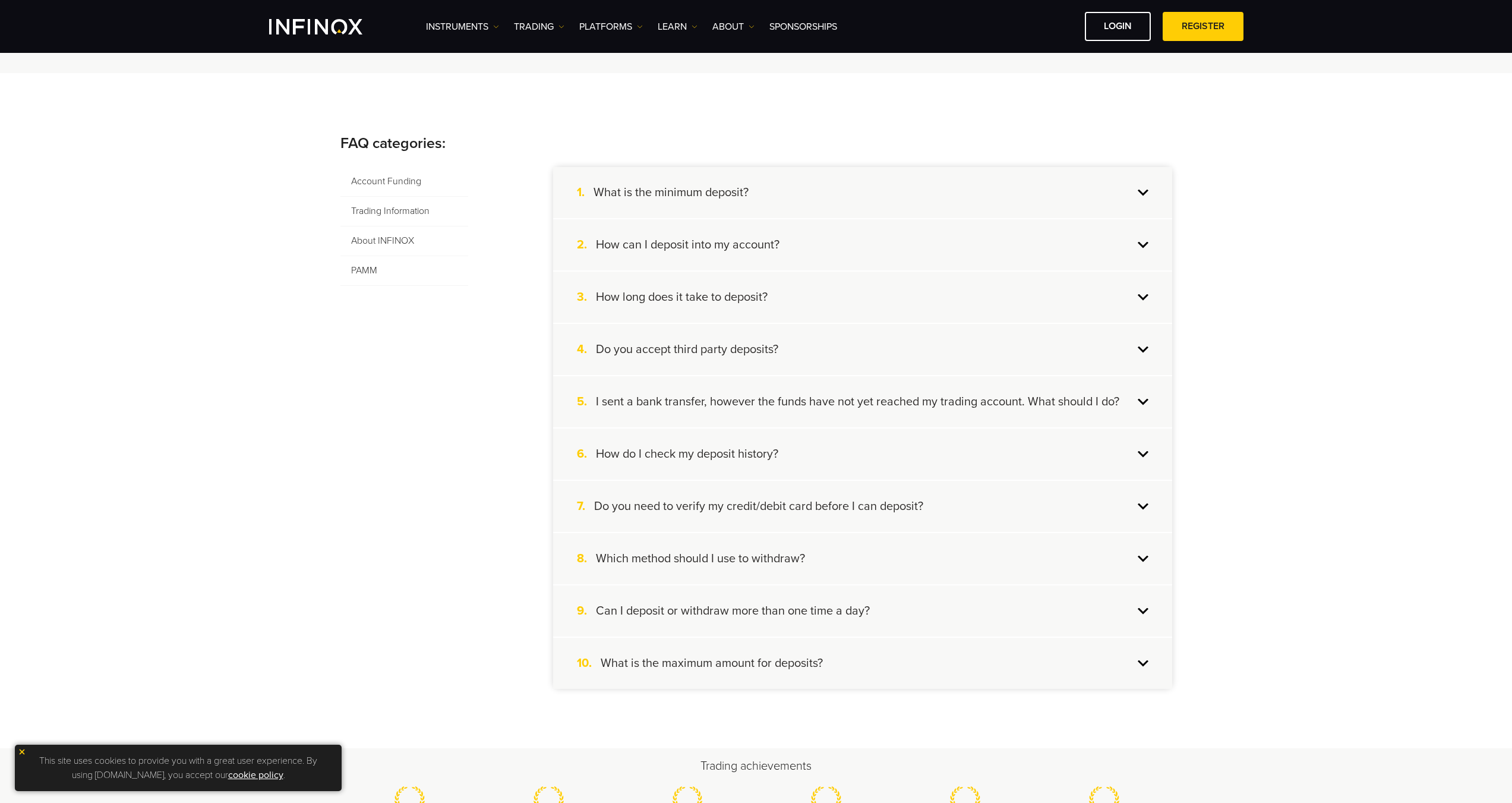
scroll to position [178, 0]
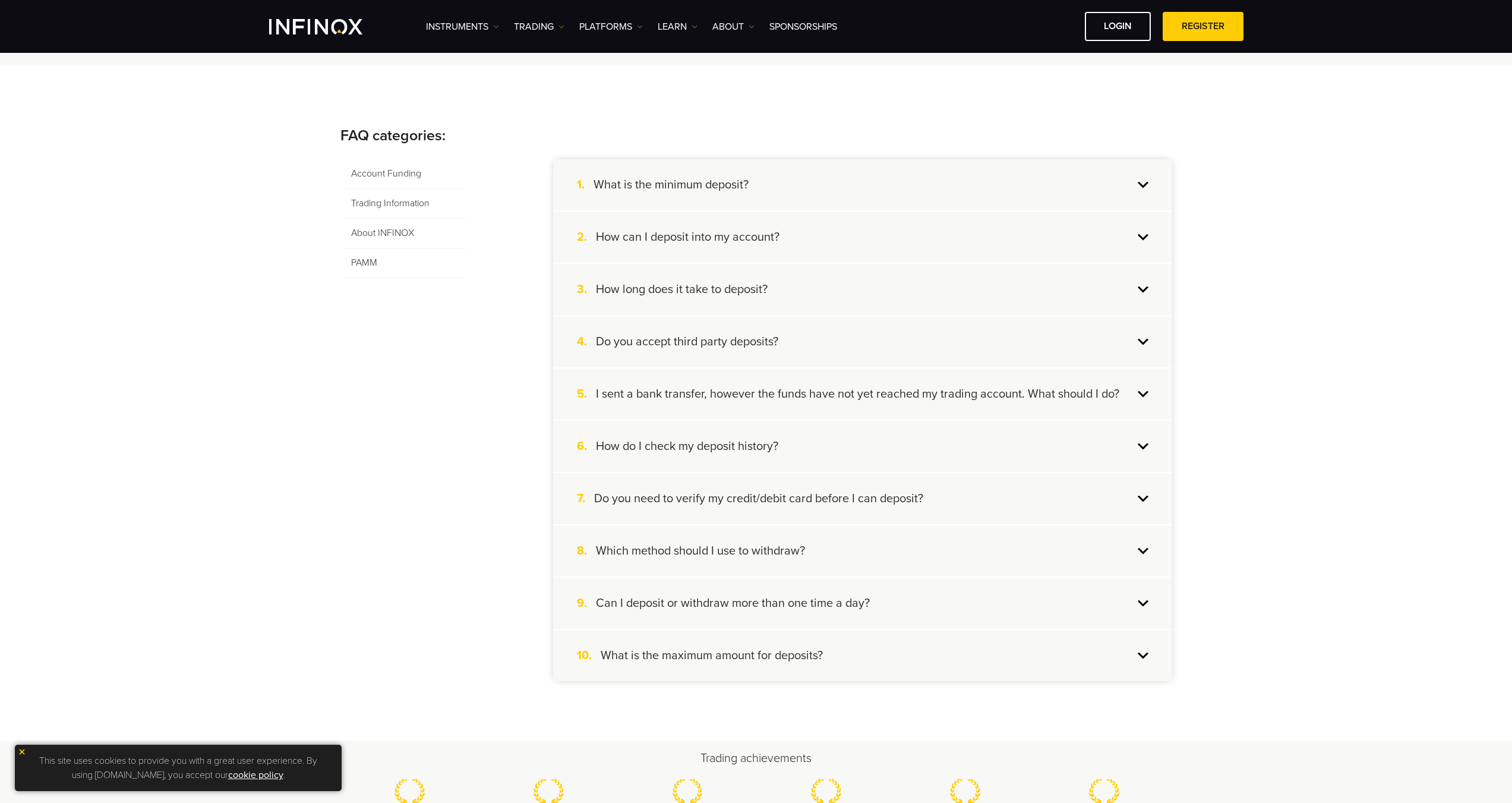
click at [763, 551] on h4 "Which method should I use to withdraw?" at bounding box center [701, 551] width 209 height 16
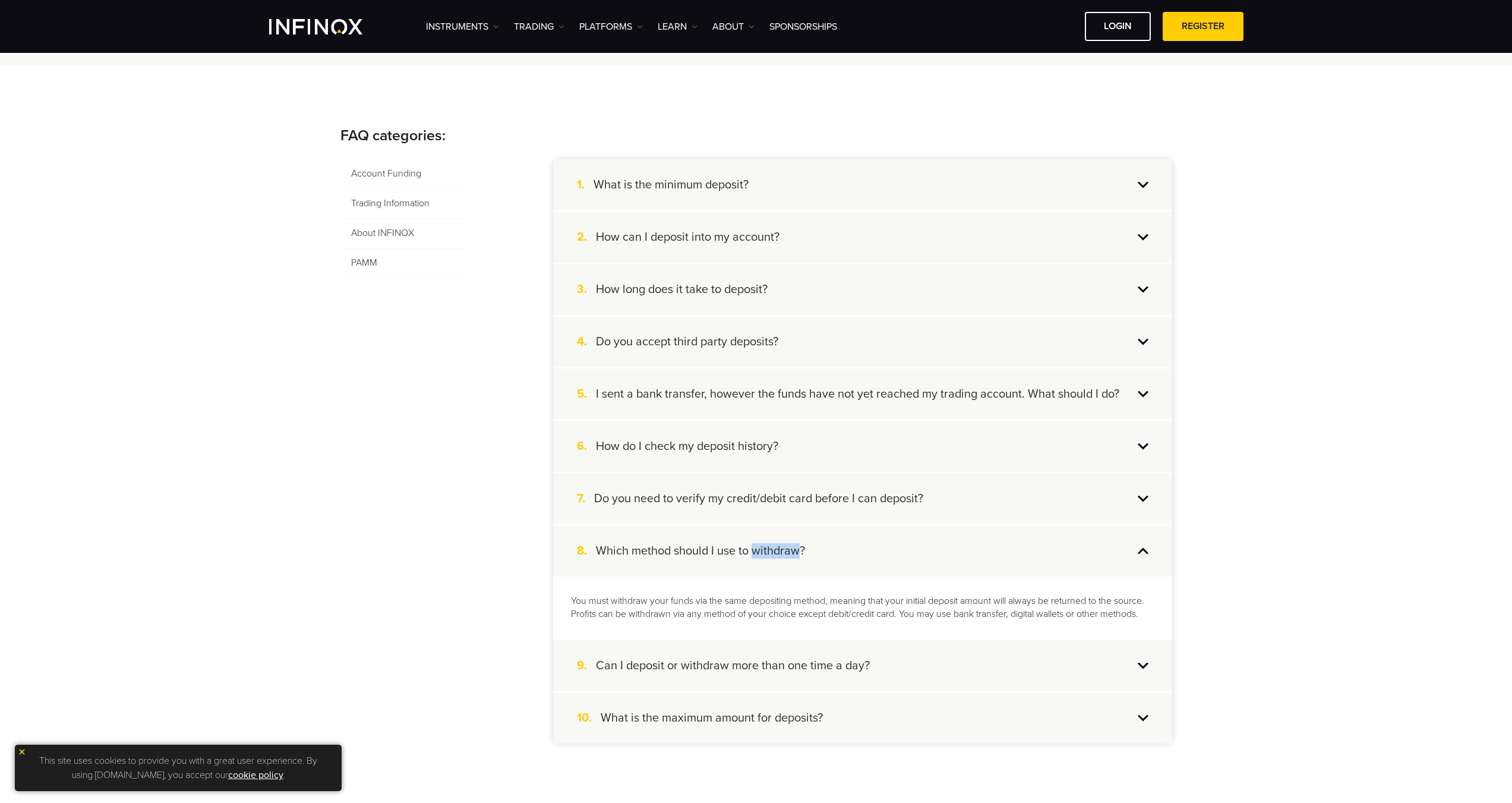
click at [763, 551] on h4 "Which method should I use to withdraw?" at bounding box center [701, 551] width 209 height 16
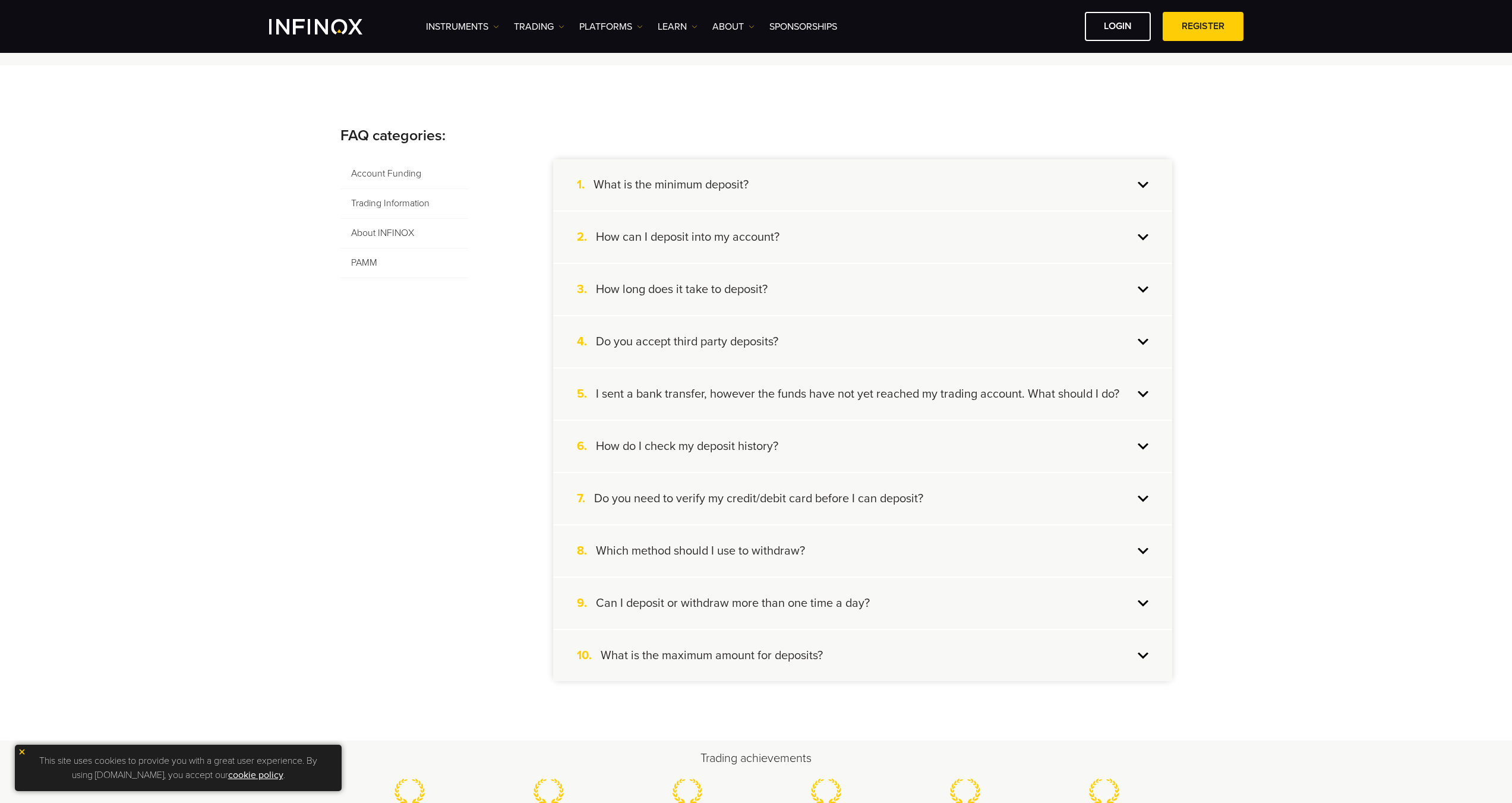
click at [464, 603] on div "Account Funding Trading Information About INFINOX PAMM 1. What is the minimum d…" at bounding box center [756, 420] width 831 height 522
click at [809, 655] on h4 "What is the maximum amount for deposits?" at bounding box center [711, 656] width 222 height 16
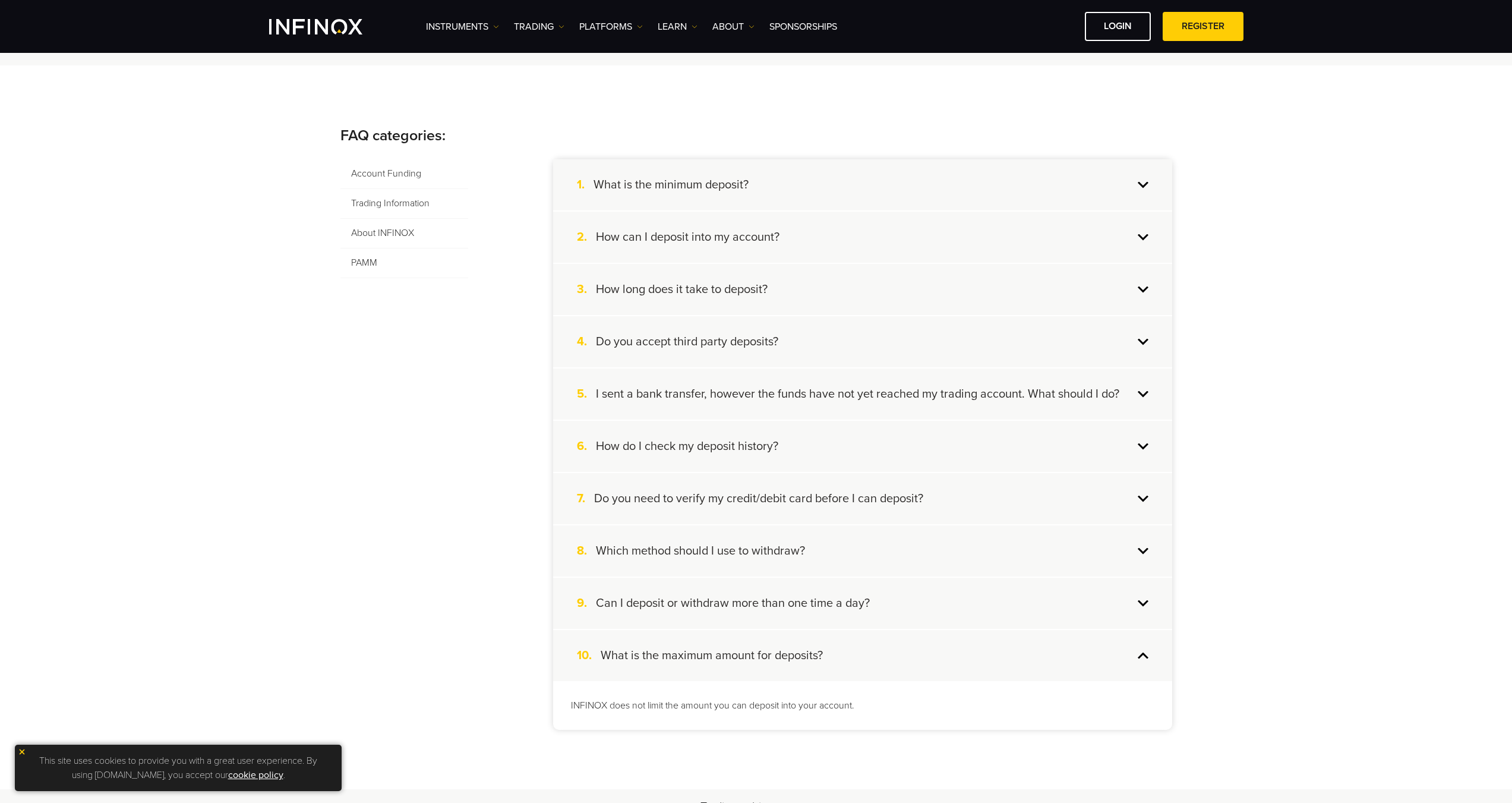
scroll to position [0, 0]
click at [808, 655] on h4 "What is the maximum amount for deposits?" at bounding box center [711, 656] width 222 height 16
